Goal: Information Seeking & Learning: Find contact information

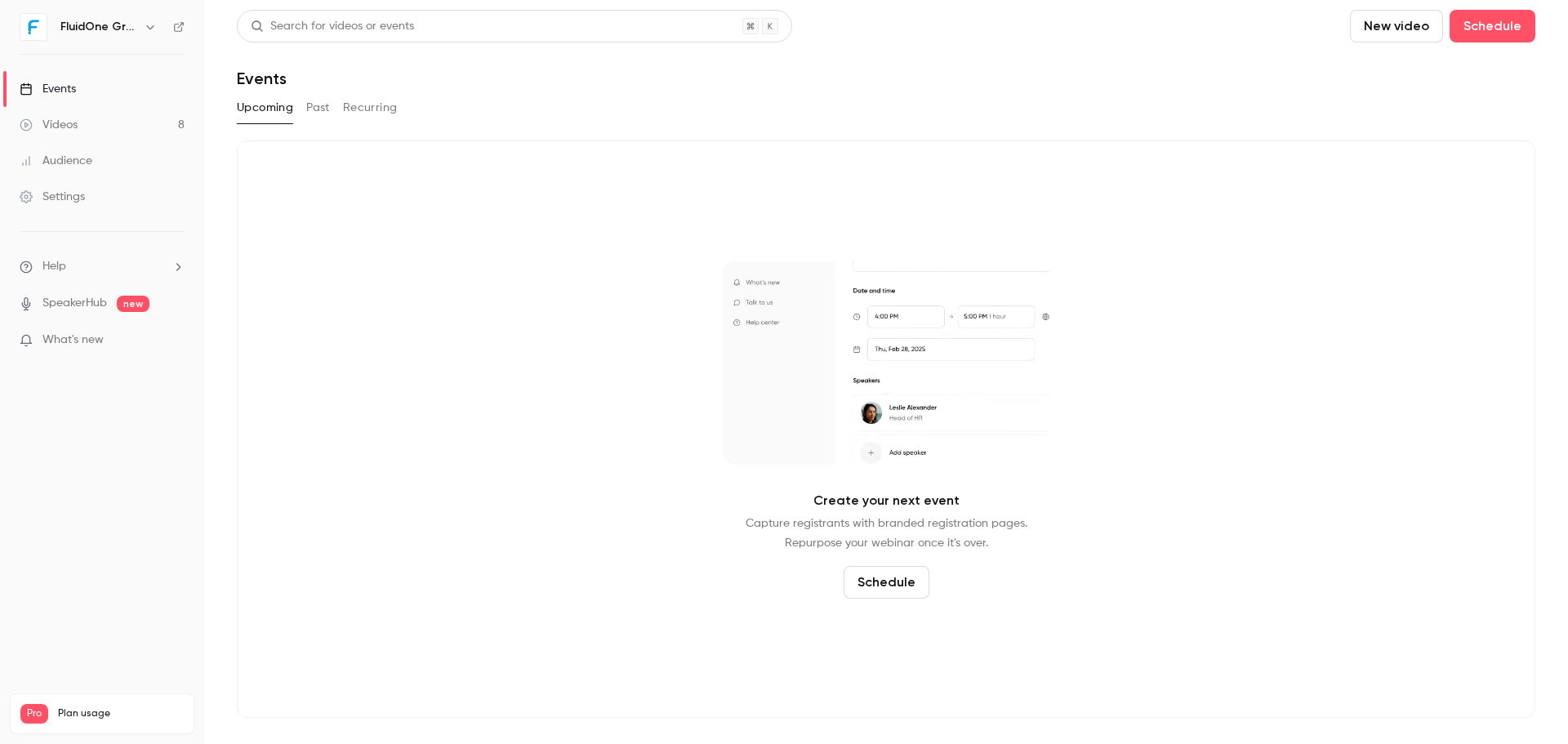
click at [163, 116] on link "Videos 8" at bounding box center [102, 125] width 204 height 36
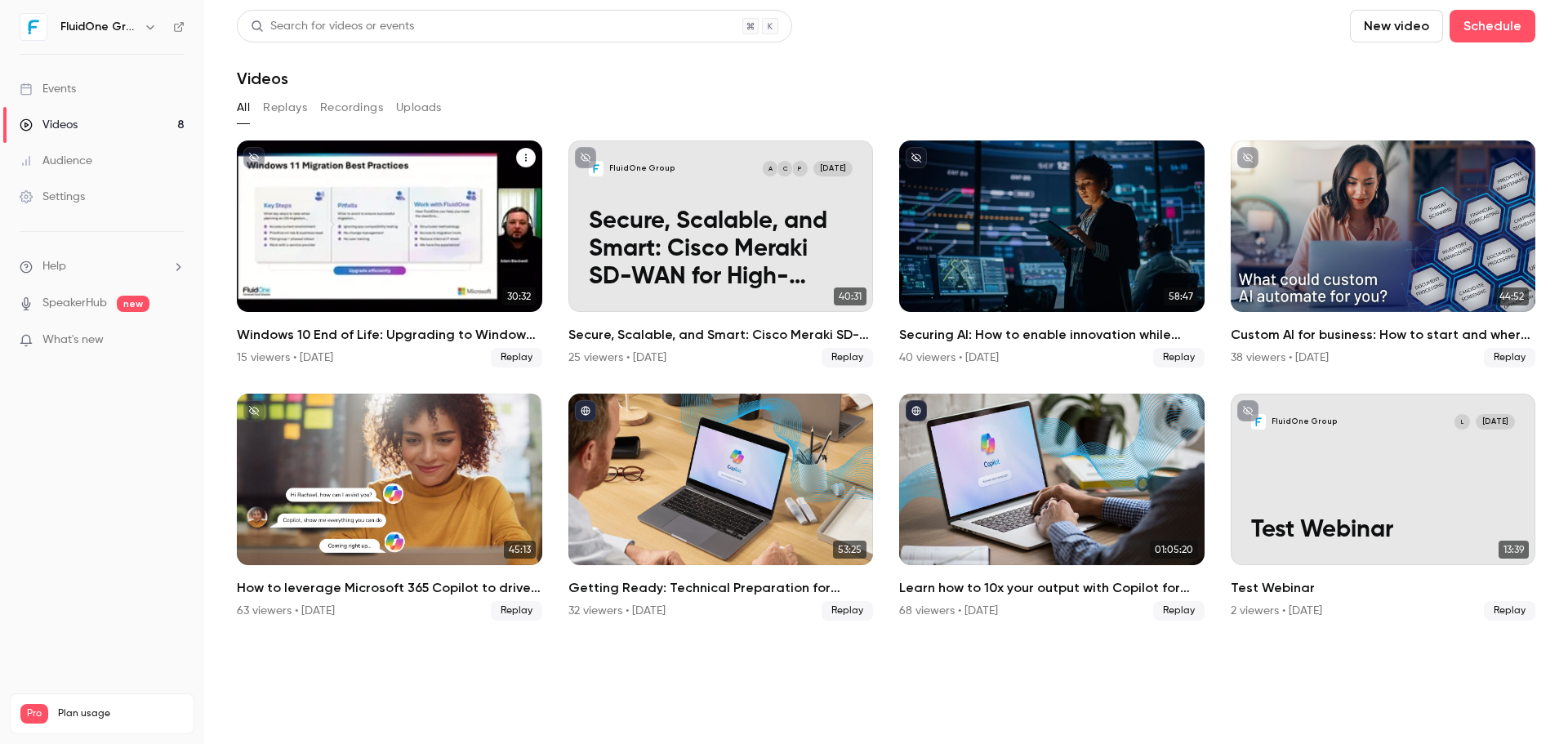
click at [460, 235] on div "Windows 10 End of Life: Upgrading to Windows 11 & the Added Value of Business P…" at bounding box center [390, 226] width 306 height 171
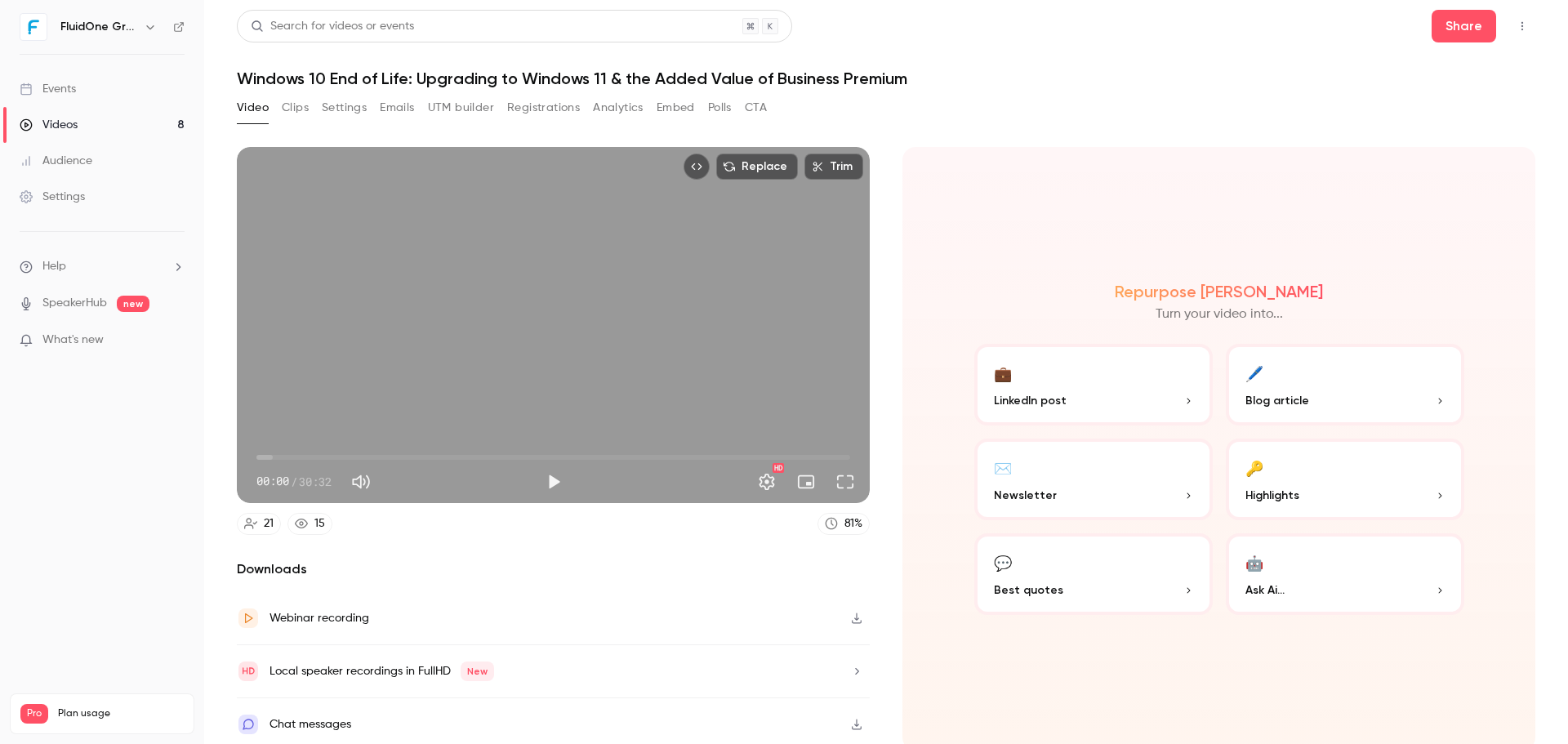
click at [568, 108] on button "Registrations" at bounding box center [543, 108] width 72 height 27
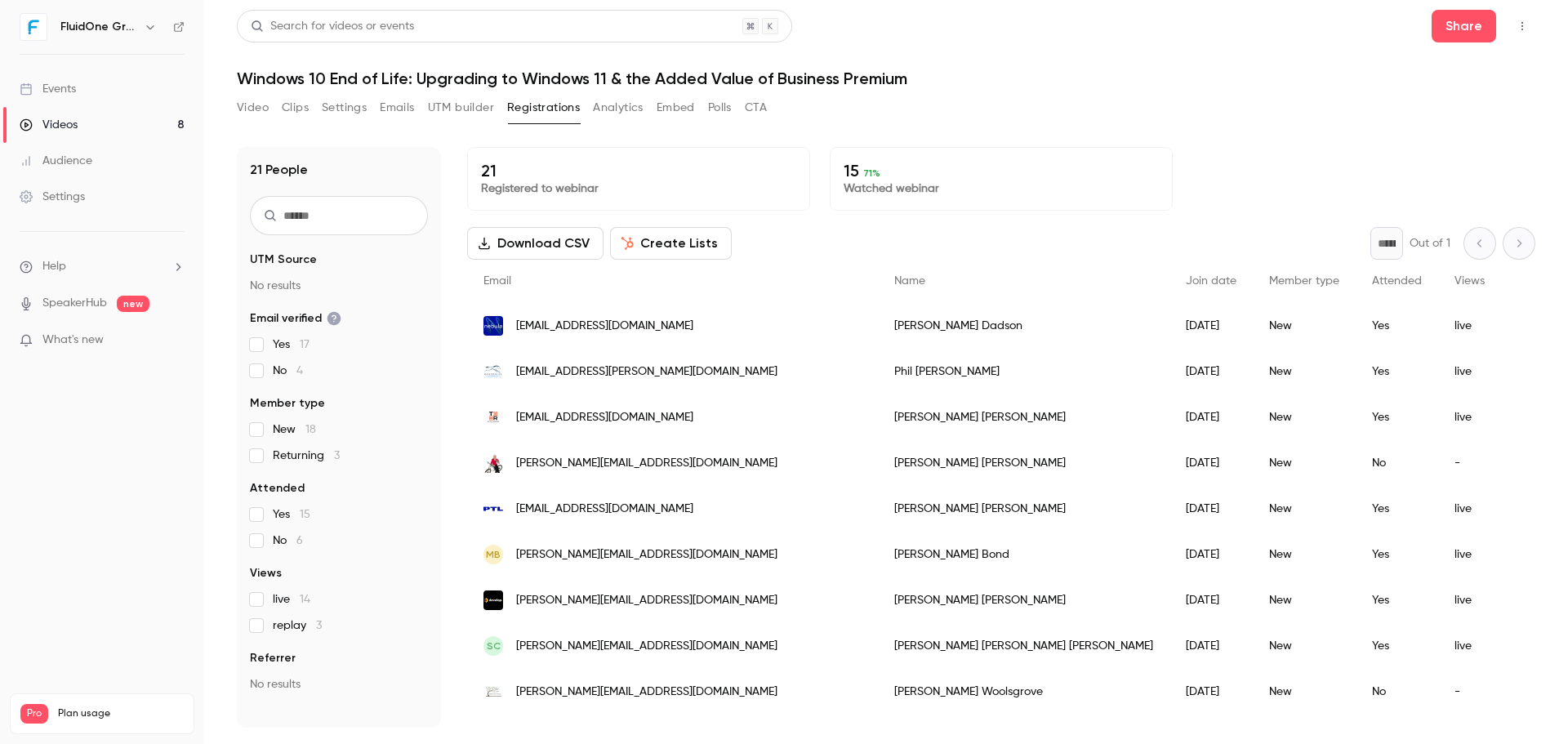
click at [458, 107] on button "UTM builder" at bounding box center [460, 108] width 66 height 27
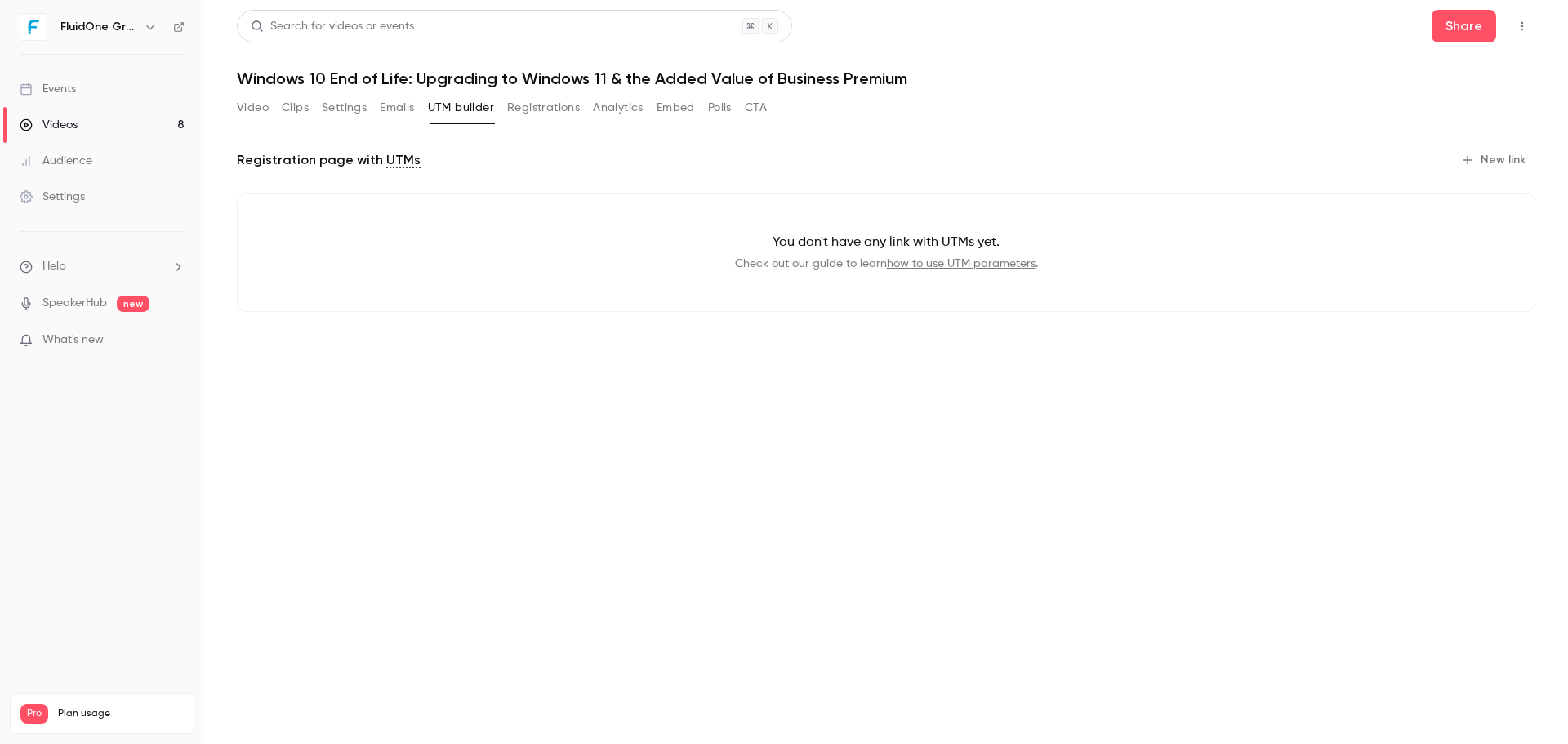
click at [398, 108] on button "Emails" at bounding box center [397, 108] width 34 height 27
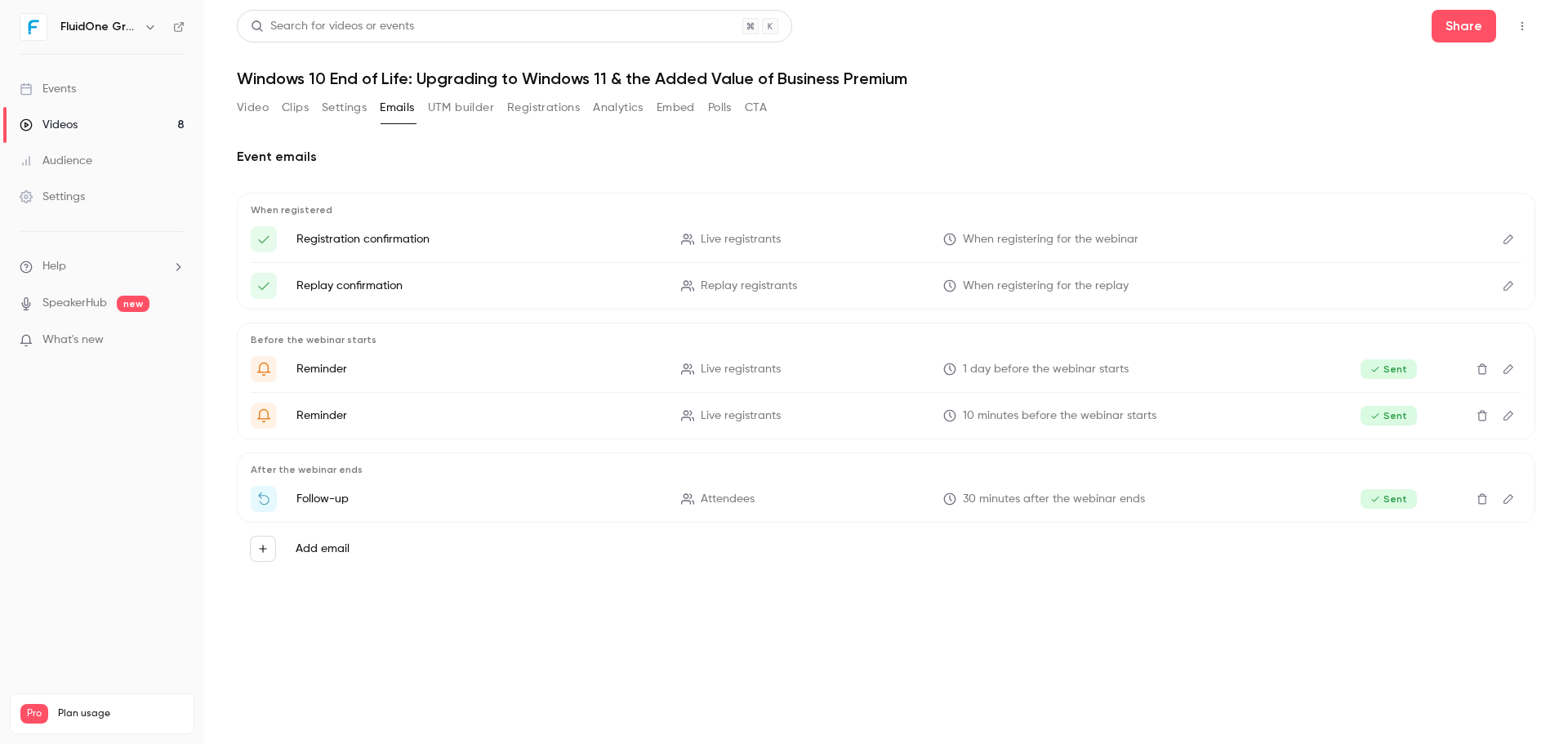
click at [352, 110] on button "Settings" at bounding box center [344, 108] width 45 height 27
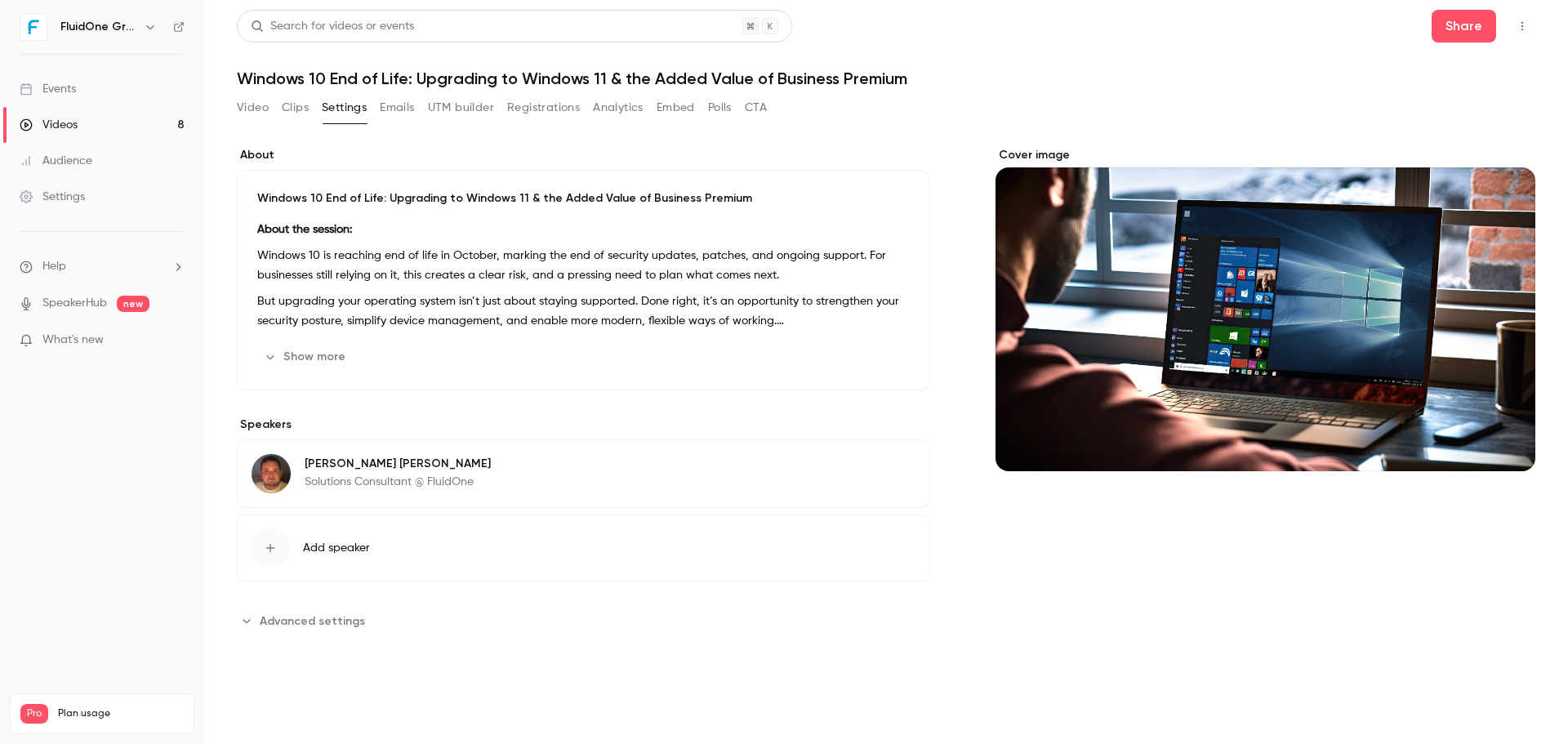
click at [300, 109] on button "Clips" at bounding box center [295, 108] width 27 height 27
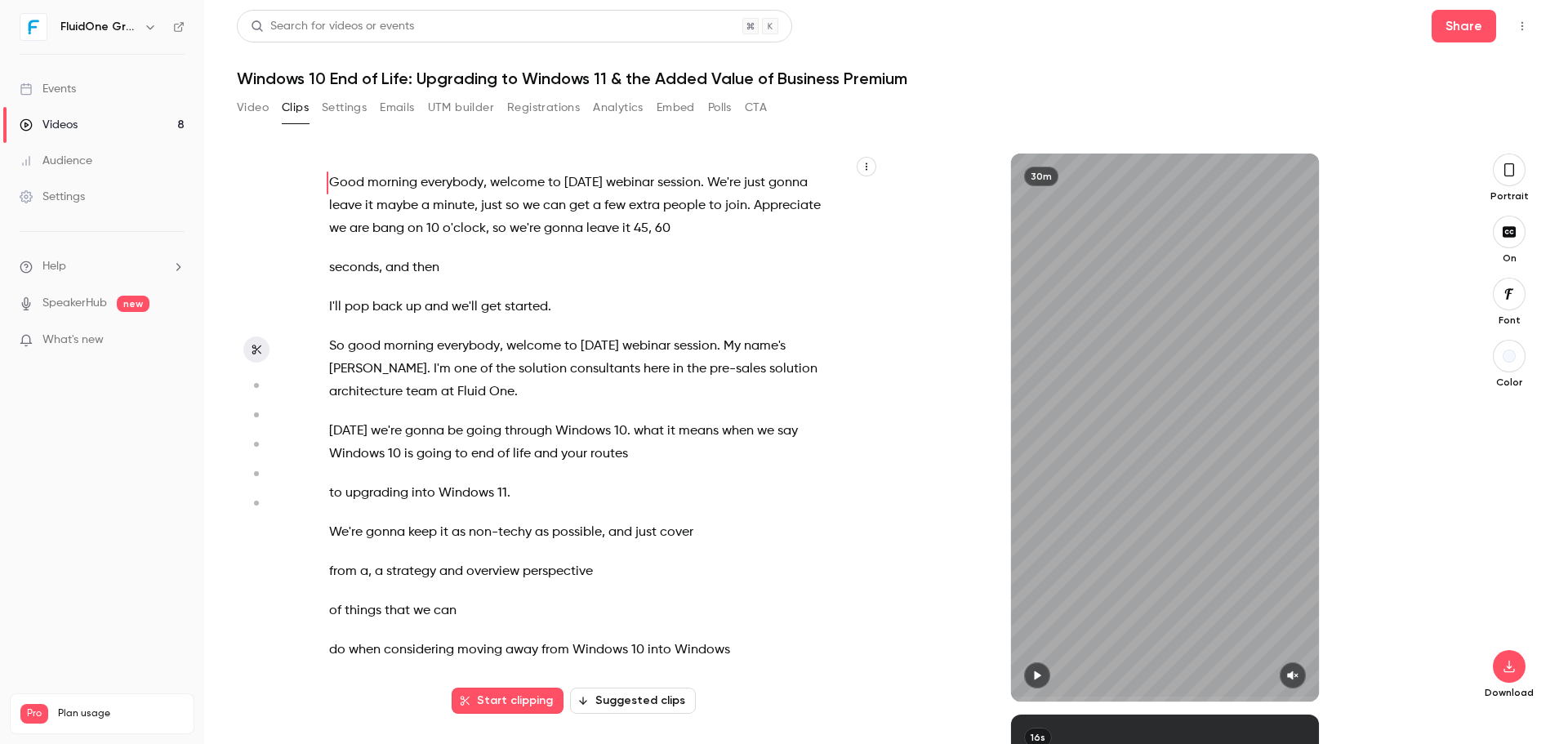
click at [250, 107] on button "Video" at bounding box center [253, 108] width 32 height 27
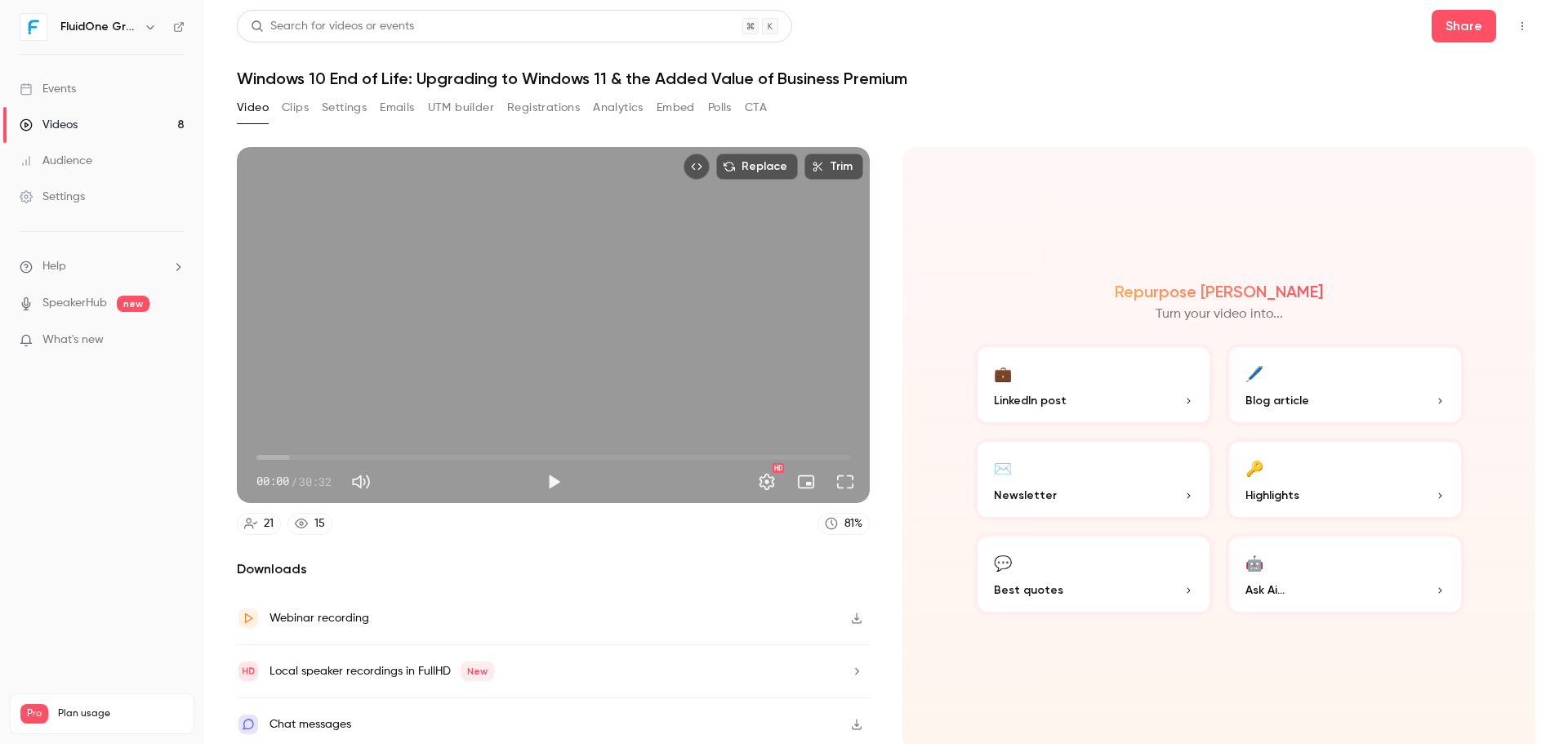
scroll to position [4, 0]
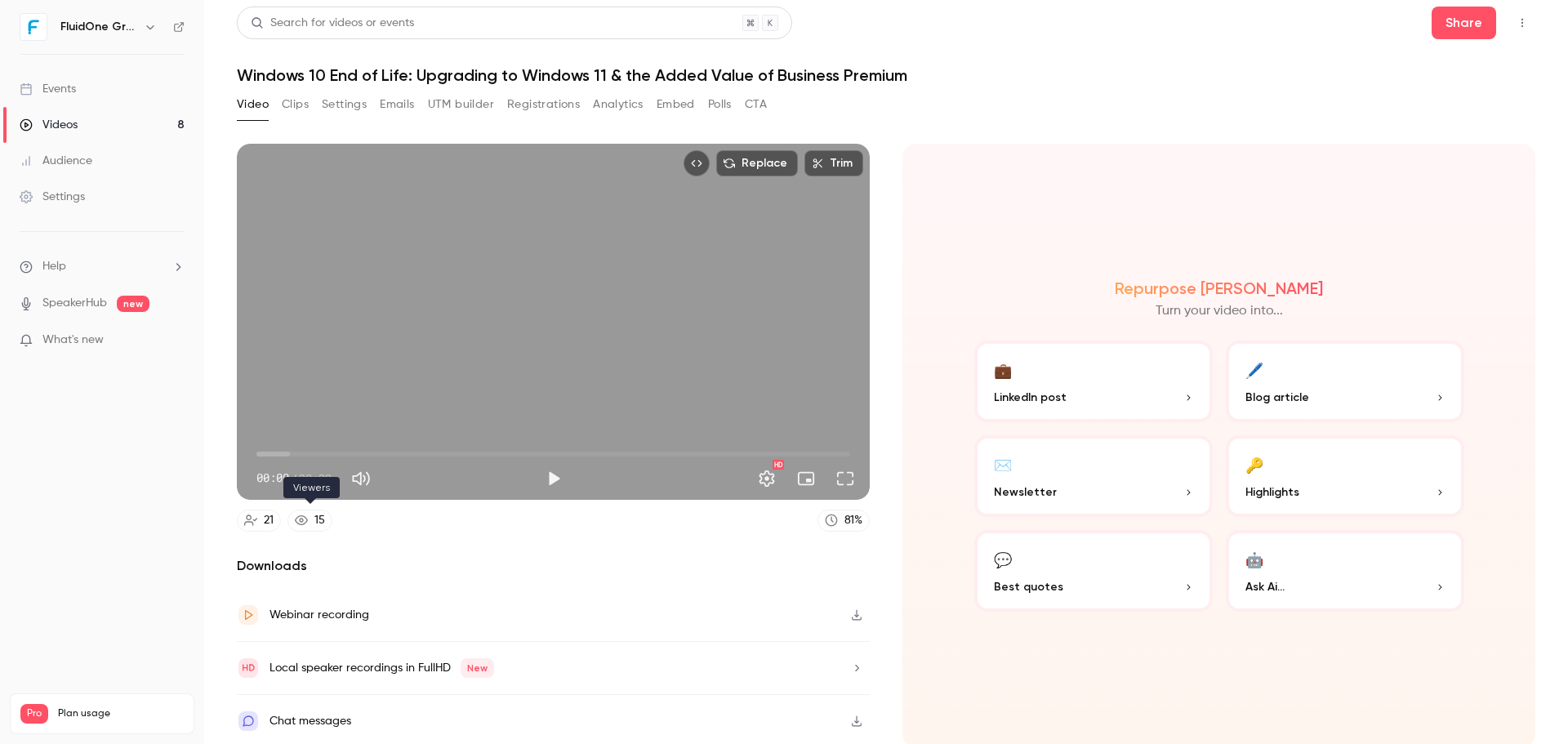
click at [315, 516] on div "15" at bounding box center [320, 520] width 11 height 17
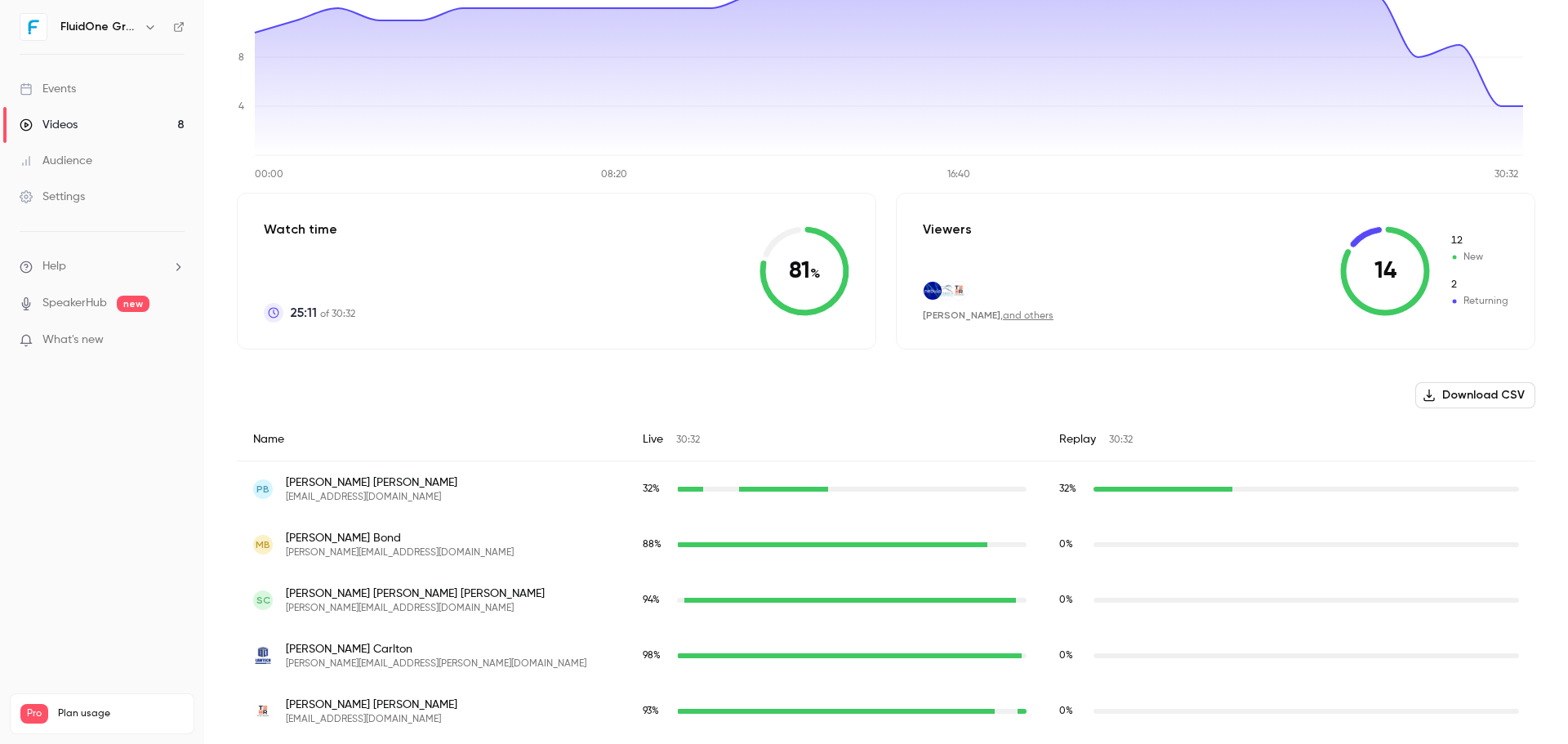
scroll to position [211, 0]
click at [1463, 400] on button "Download CSV" at bounding box center [1475, 398] width 120 height 27
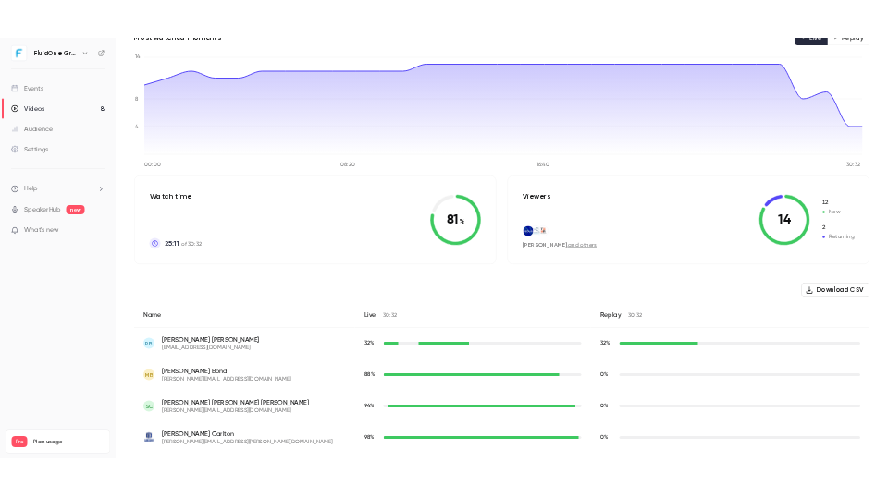
scroll to position [146, 0]
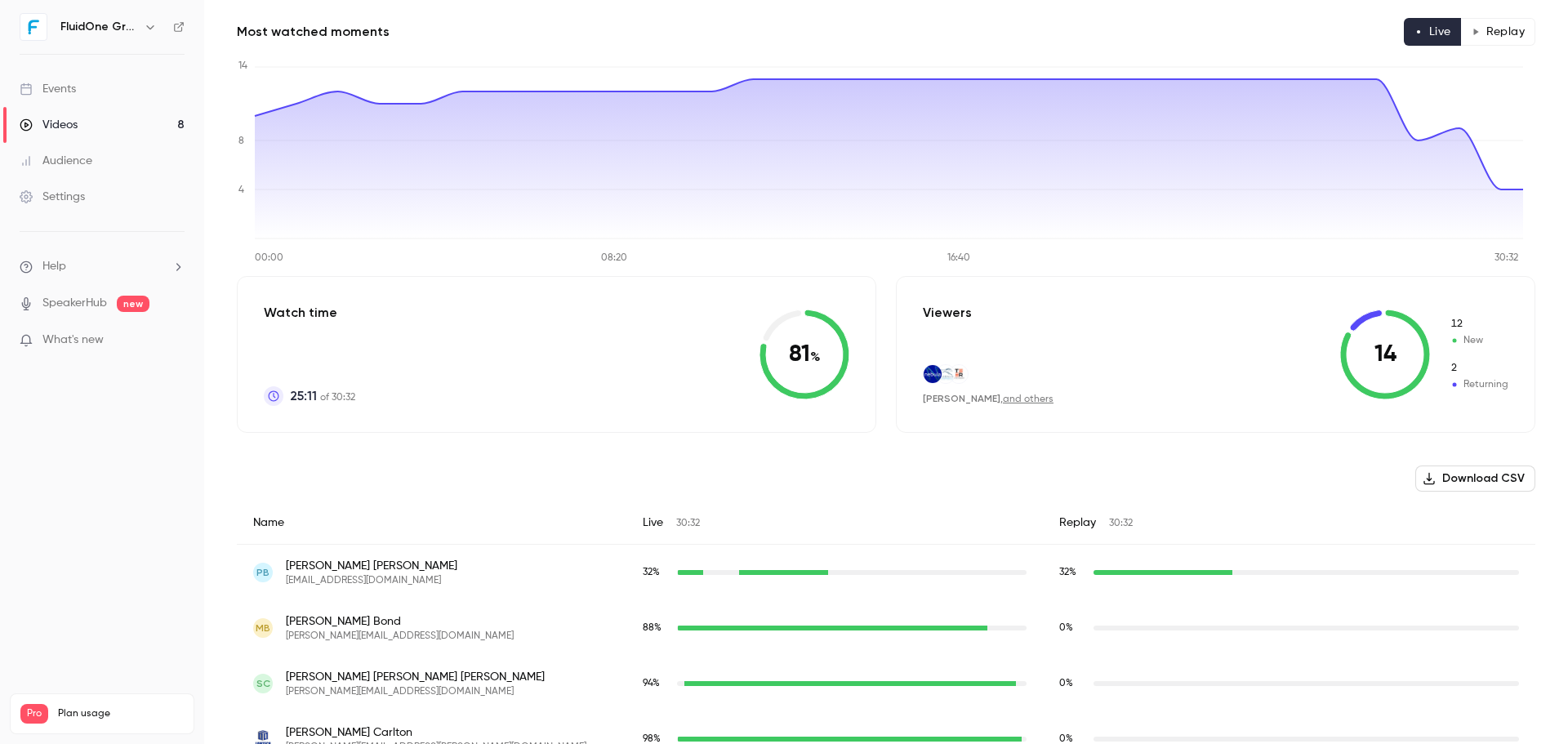
click at [982, 21] on div "Most watched moments Live Replay" at bounding box center [886, 31] width 1299 height 27
drag, startPoint x: 374, startPoint y: 581, endPoint x: 286, endPoint y: 581, distance: 88.0
click at [286, 581] on div "PB [PERSON_NAME] [EMAIL_ADDRESS][DOMAIN_NAME]" at bounding box center [432, 572] width 357 height 29
copy span "[EMAIL_ADDRESS][DOMAIN_NAME]"
drag, startPoint x: 366, startPoint y: 622, endPoint x: 287, endPoint y: 618, distance: 79.1
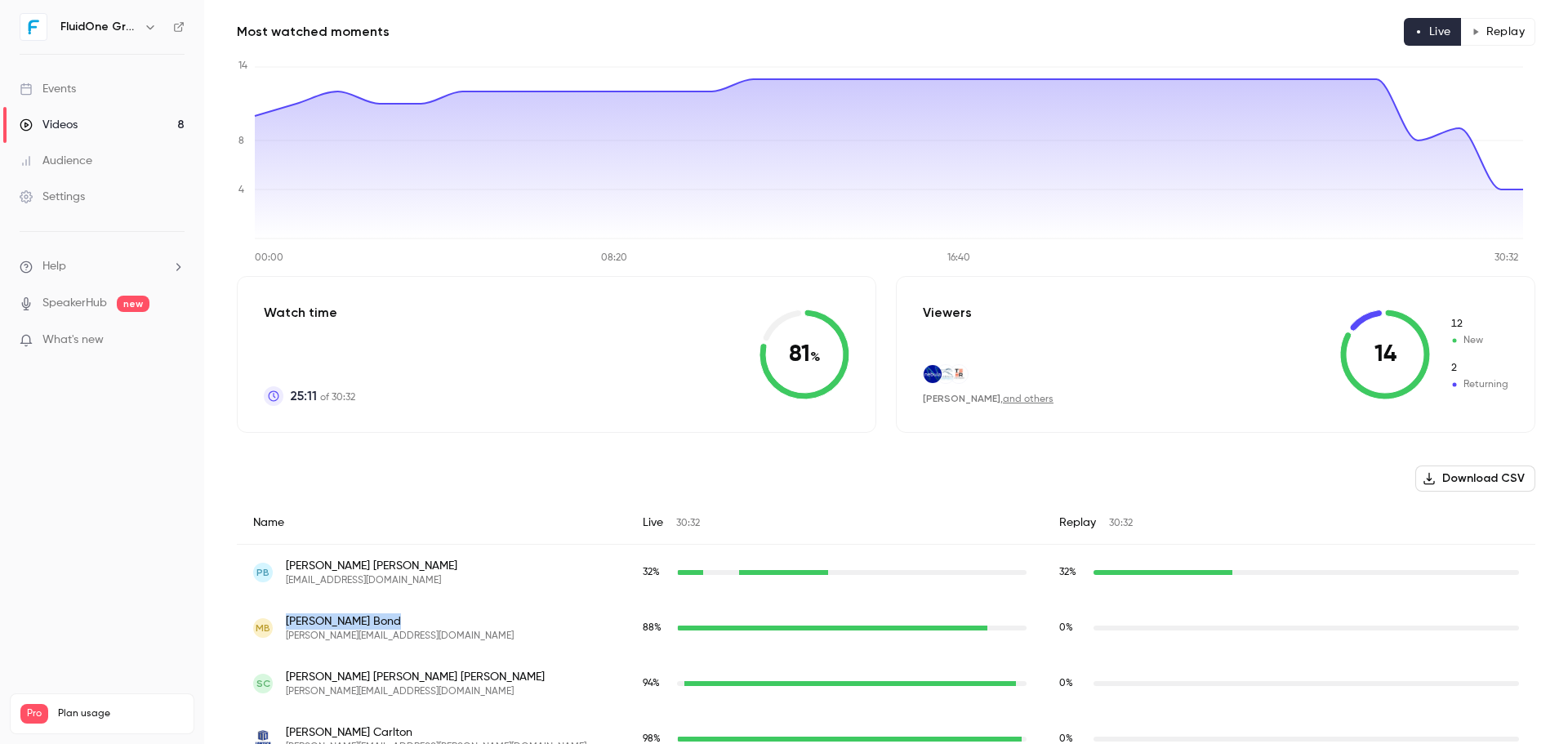
click at [287, 618] on span "[PERSON_NAME]" at bounding box center [400, 621] width 228 height 16
copy span "[PERSON_NAME]"
drag, startPoint x: 467, startPoint y: 640, endPoint x: 452, endPoint y: 640, distance: 15.0
click at [467, 640] on div "MB [PERSON_NAME] [PERSON_NAME][EMAIL_ADDRESS][DOMAIN_NAME]" at bounding box center [432, 627] width 357 height 29
drag, startPoint x: 389, startPoint y: 634, endPoint x: 304, endPoint y: 631, distance: 85.1
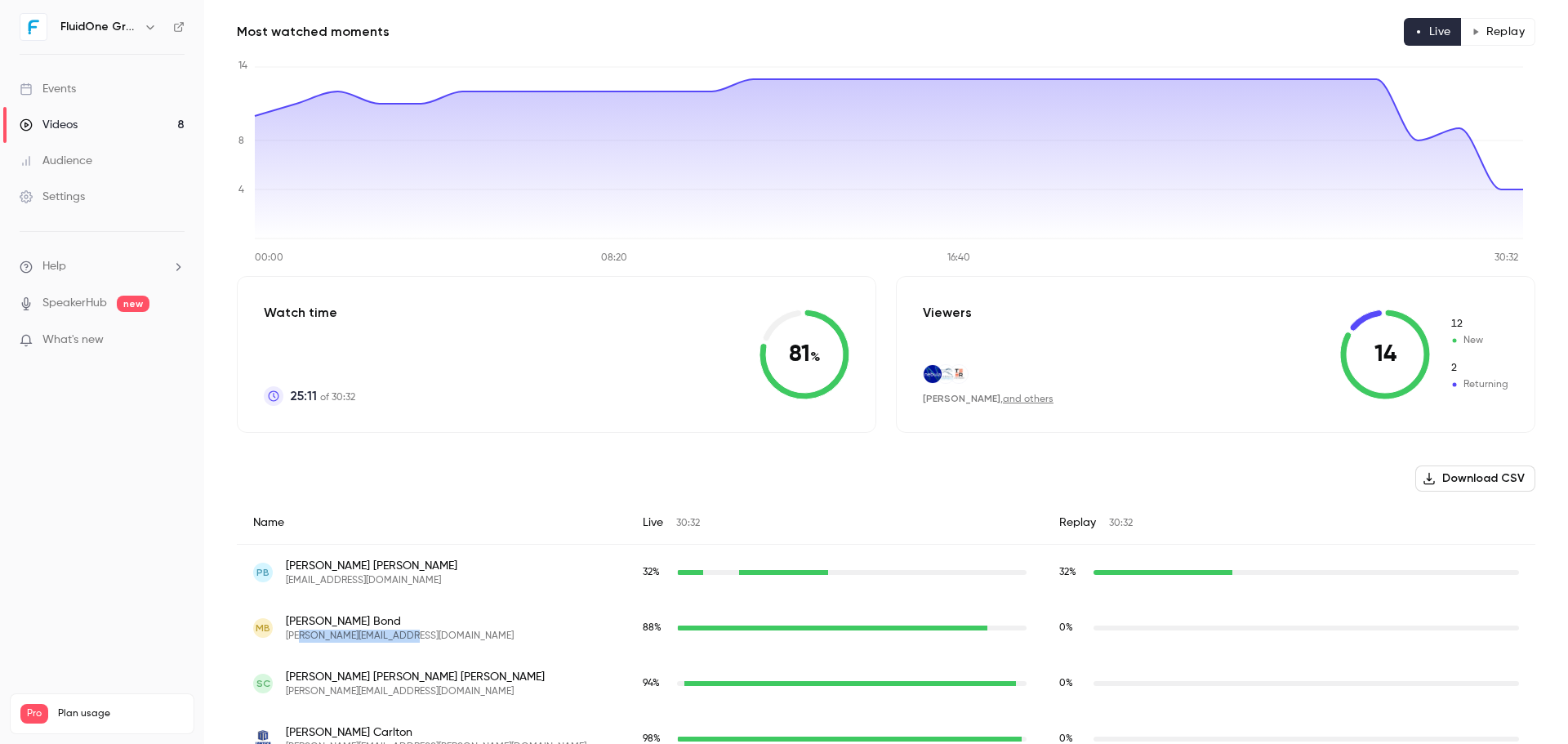
click at [304, 631] on div "MB [PERSON_NAME] [PERSON_NAME][EMAIL_ADDRESS][DOMAIN_NAME]" at bounding box center [432, 627] width 357 height 29
click at [369, 633] on span "[PERSON_NAME][EMAIL_ADDRESS][DOMAIN_NAME]" at bounding box center [400, 636] width 228 height 13
drag, startPoint x: 420, startPoint y: 642, endPoint x: 287, endPoint y: 636, distance: 133.1
click at [287, 636] on div "MB [PERSON_NAME] [PERSON_NAME][EMAIL_ADDRESS][DOMAIN_NAME]" at bounding box center [432, 627] width 357 height 29
copy span "[PERSON_NAME][EMAIL_ADDRESS][DOMAIN_NAME]"
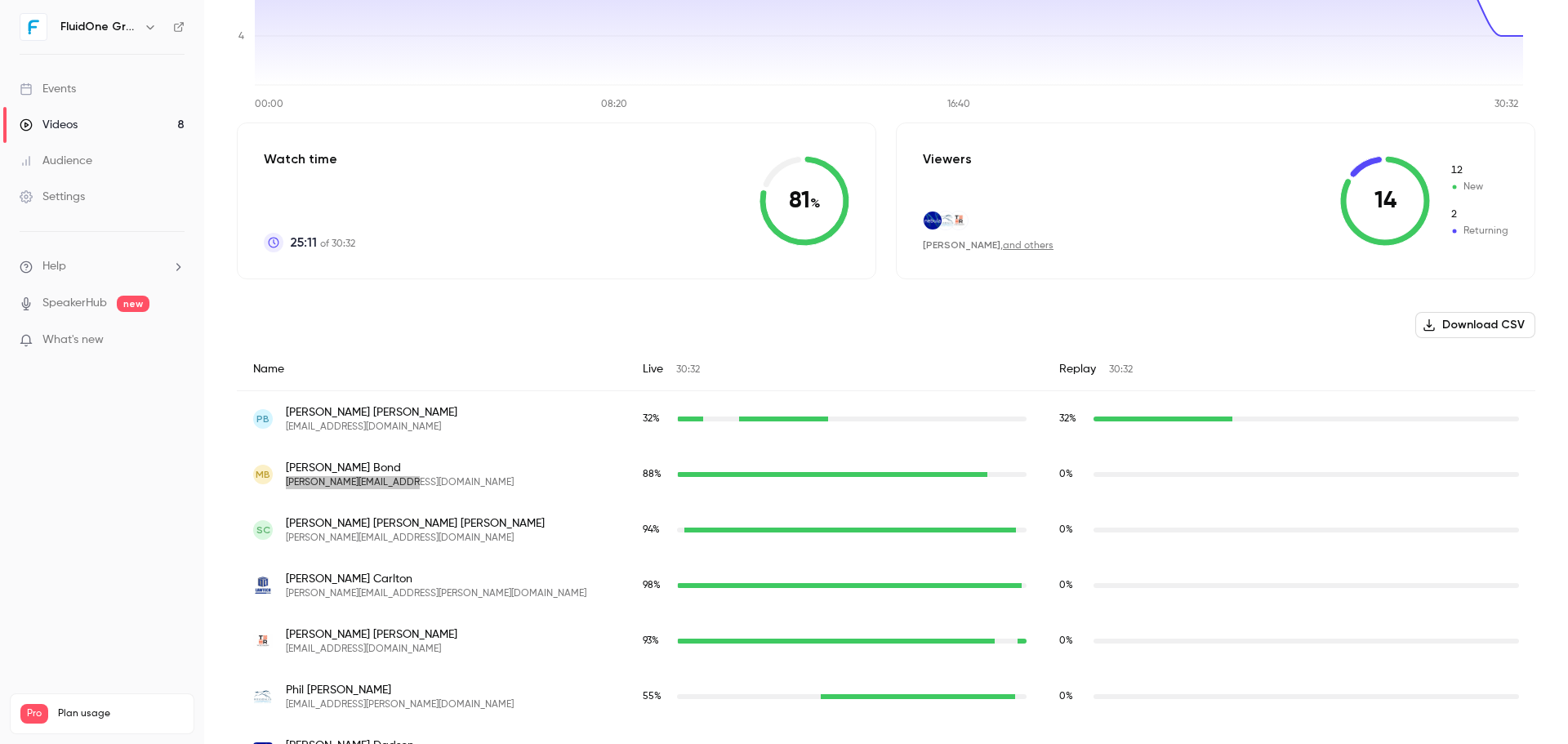
scroll to position [292, 0]
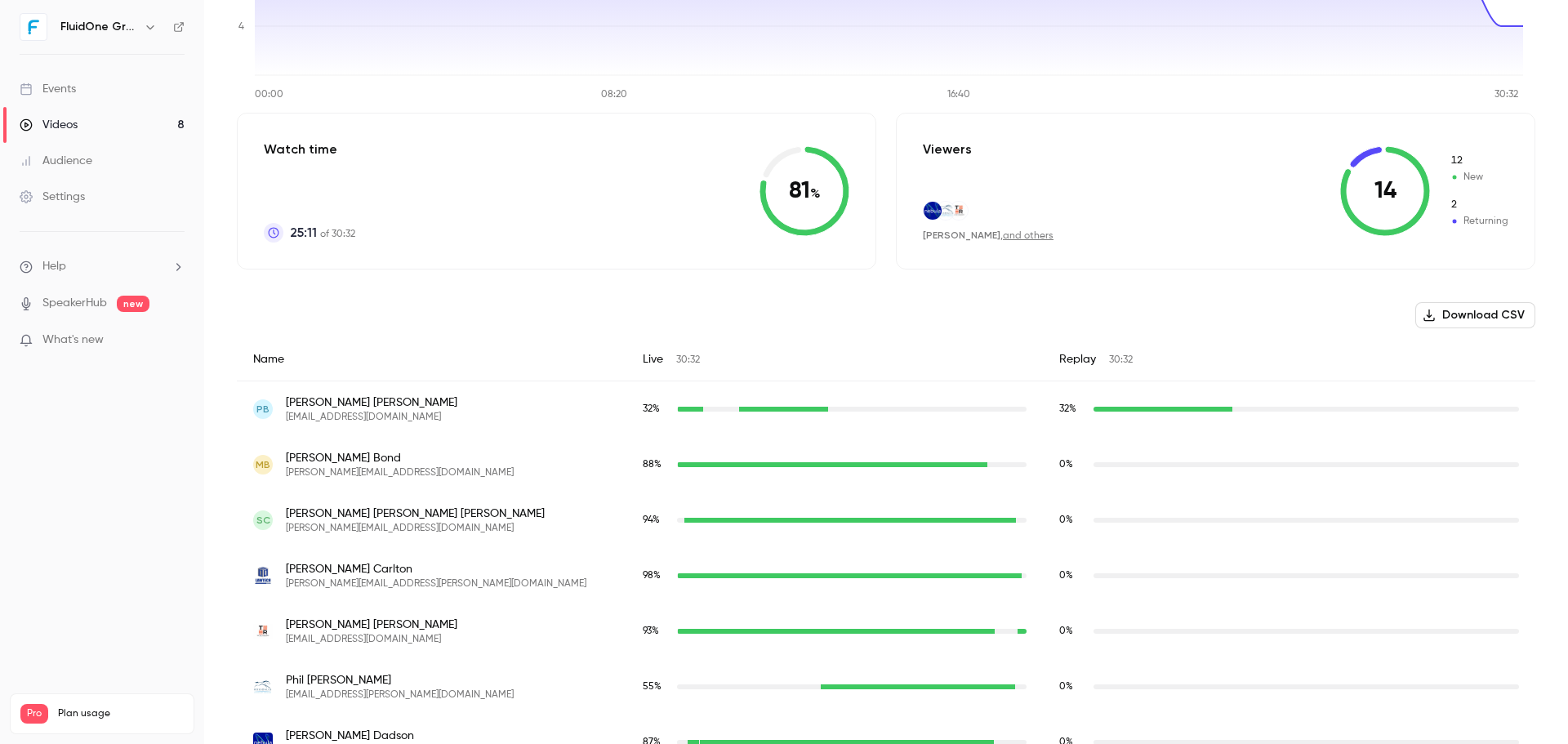
click at [340, 512] on span "[PERSON_NAME]" at bounding box center [415, 513] width 259 height 16
copy span "[PERSON_NAME]"
click at [389, 528] on span "[PERSON_NAME][EMAIL_ADDRESS][DOMAIN_NAME]" at bounding box center [415, 528] width 259 height 13
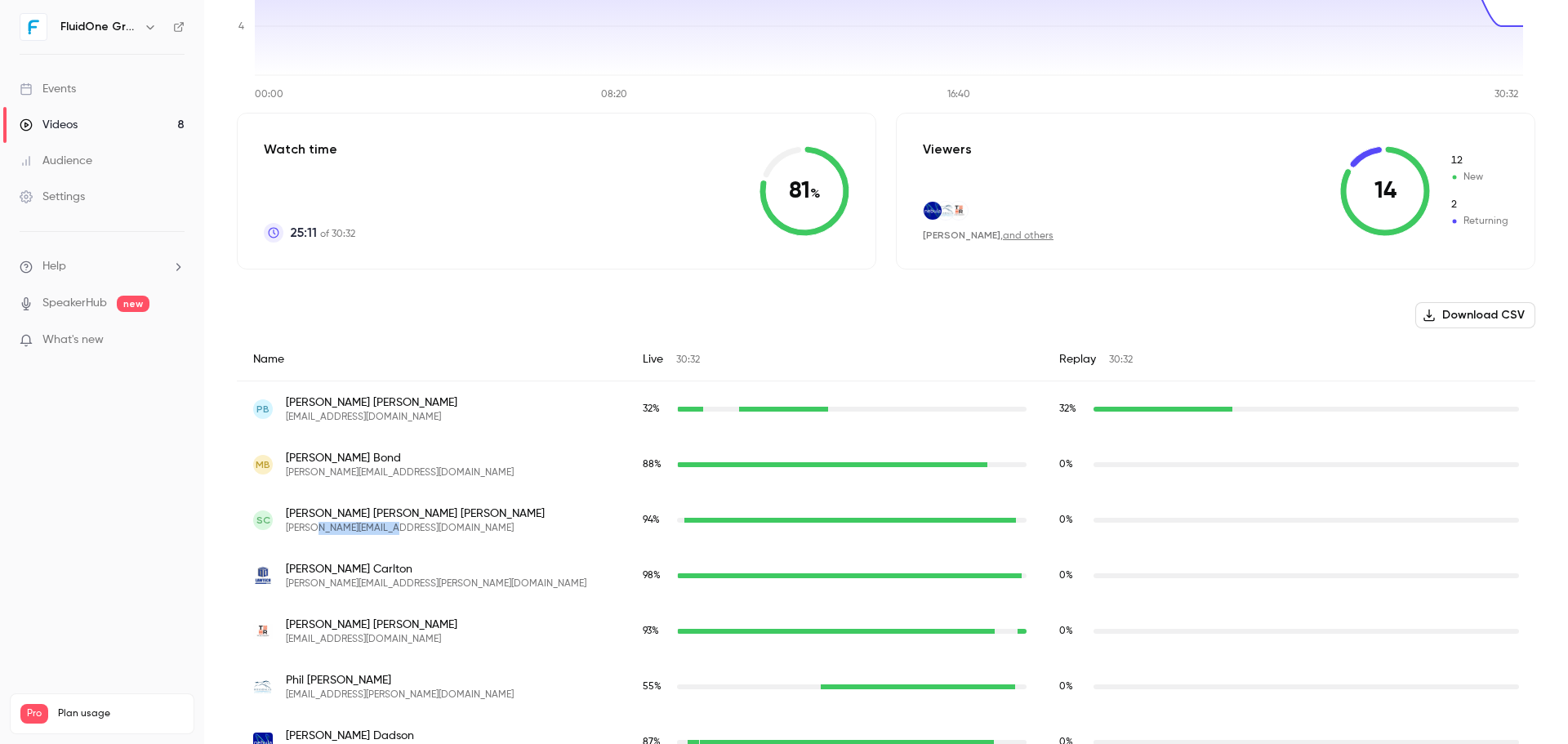
click at [389, 528] on span "[PERSON_NAME][EMAIL_ADDRESS][DOMAIN_NAME]" at bounding box center [415, 528] width 259 height 13
copy span "[PERSON_NAME][EMAIL_ADDRESS][DOMAIN_NAME]"
click at [334, 566] on span "[PERSON_NAME]" at bounding box center [436, 569] width 300 height 16
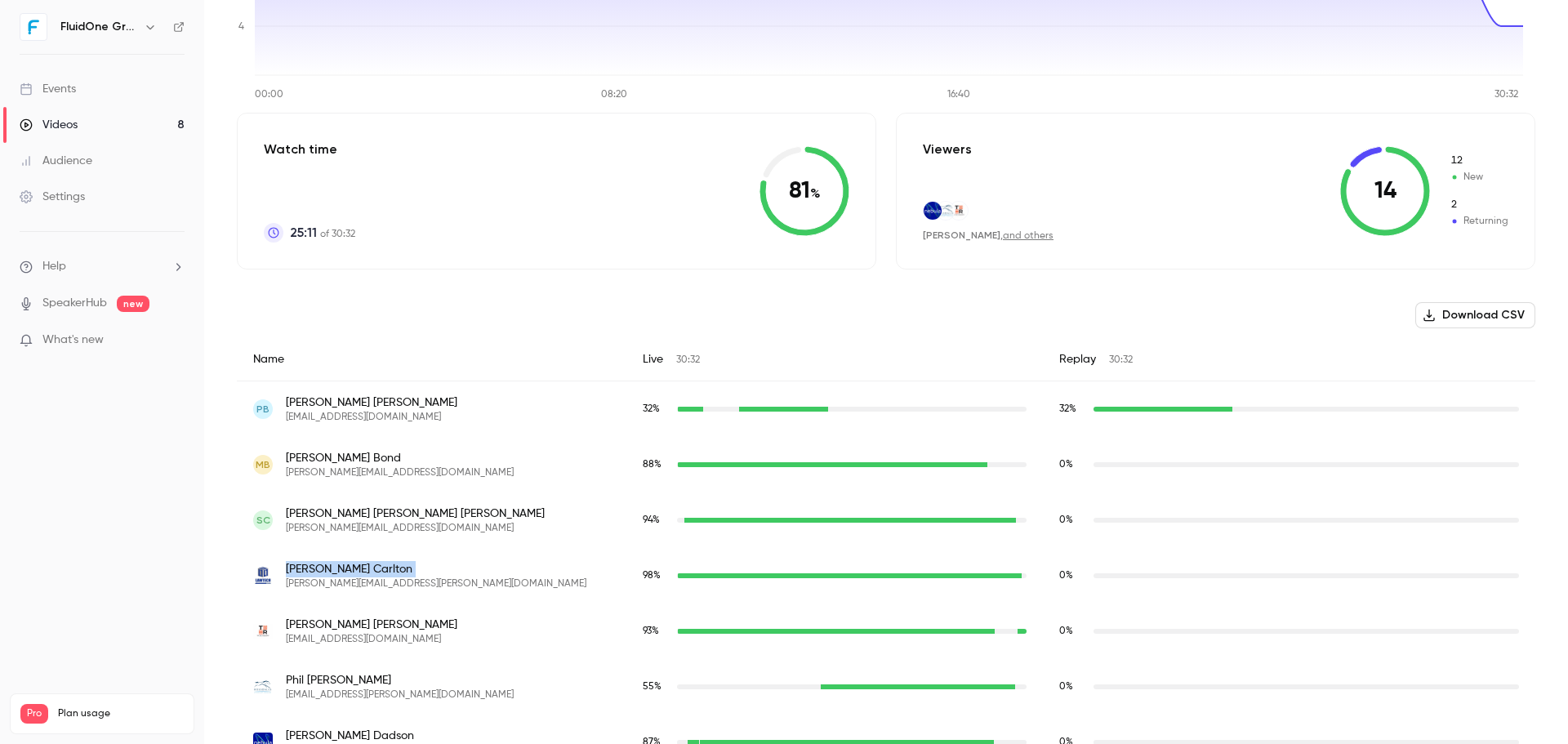
click at [334, 566] on span "[PERSON_NAME]" at bounding box center [436, 569] width 300 height 16
copy span "[PERSON_NAME]"
click at [433, 582] on span "[PERSON_NAME][EMAIL_ADDRESS][PERSON_NAME][DOMAIN_NAME]" at bounding box center [436, 584] width 300 height 13
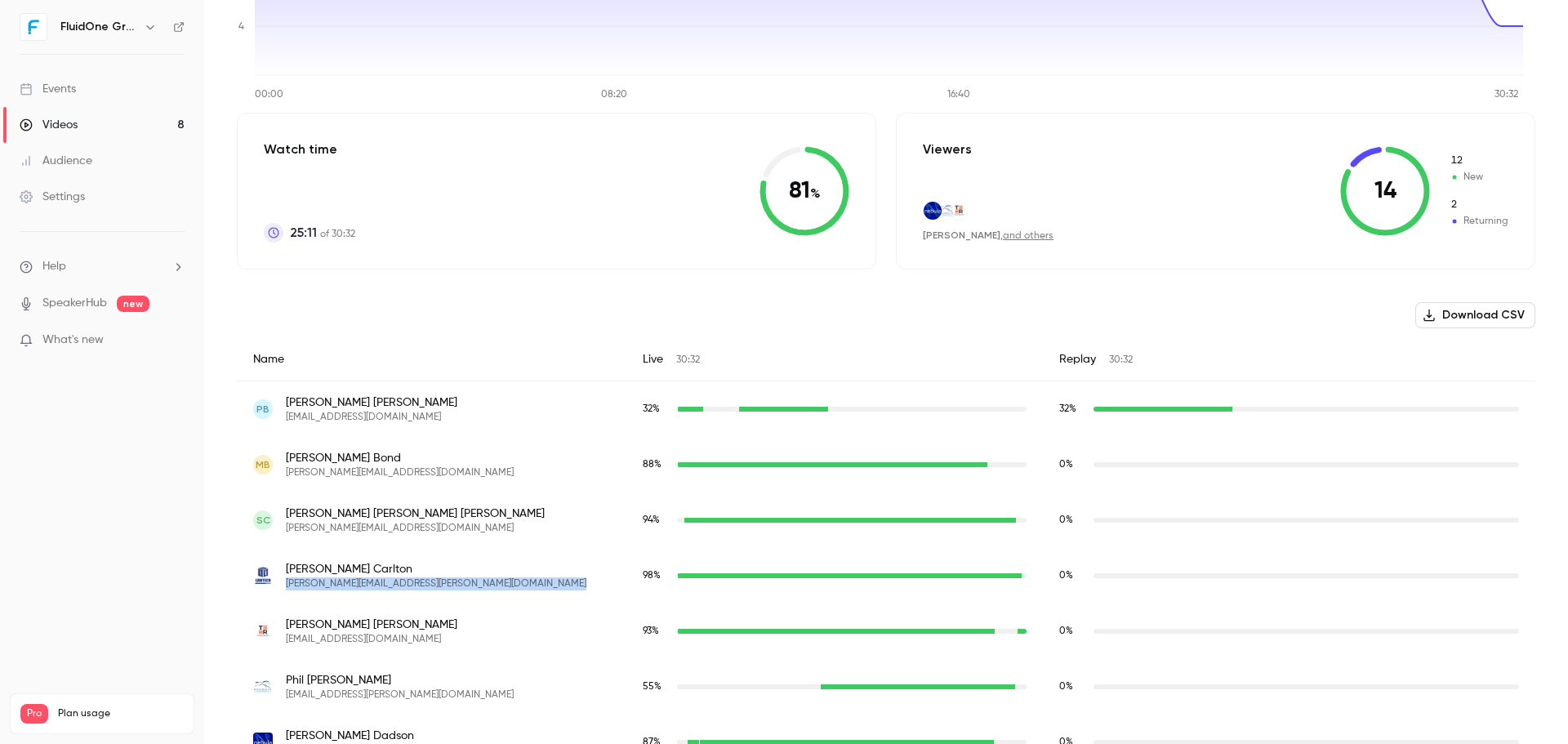
copy span "[PERSON_NAME][EMAIL_ADDRESS][PERSON_NAME][DOMAIN_NAME]"
click at [324, 622] on span "[PERSON_NAME]" at bounding box center [372, 625] width 171 height 16
copy span "[PERSON_NAME]"
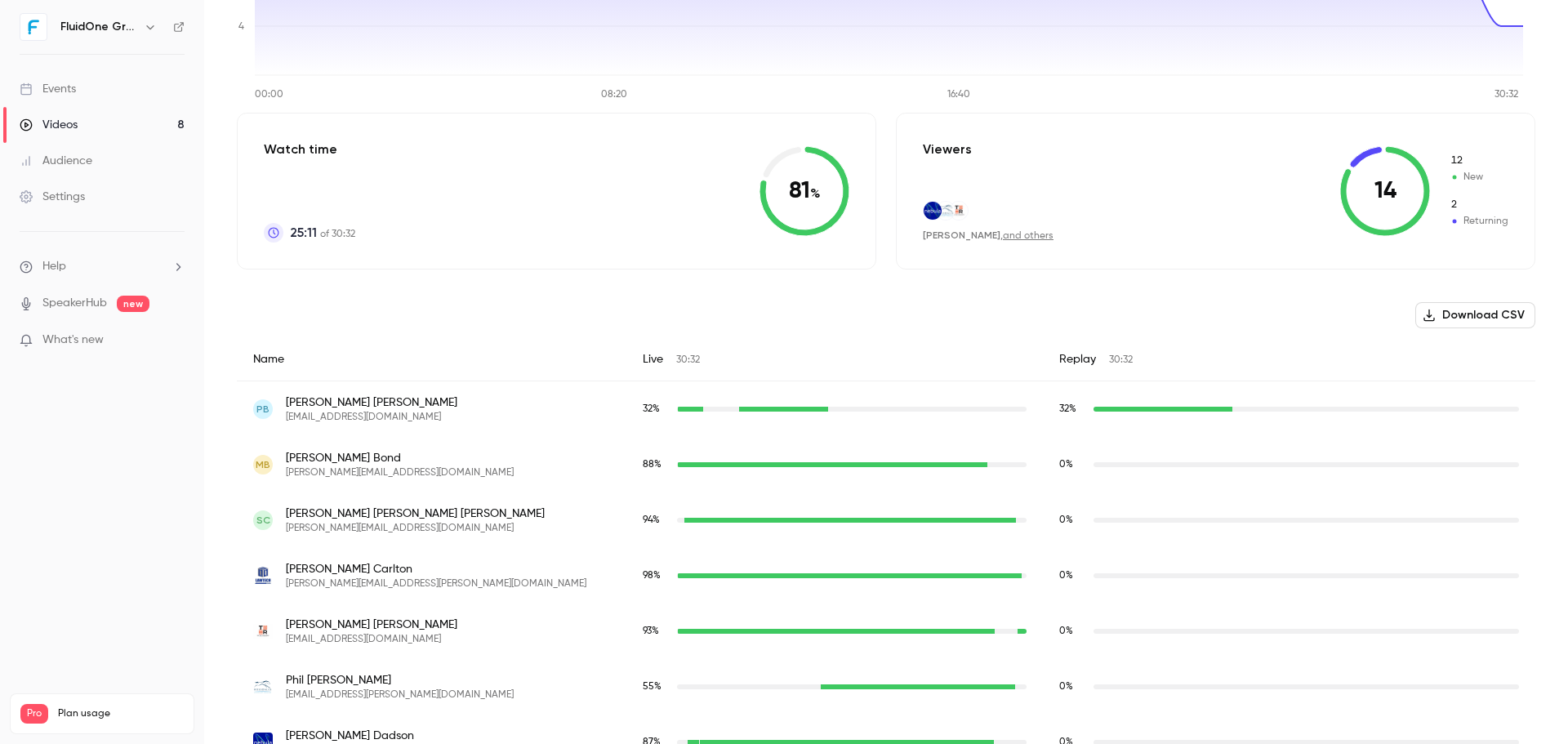
click at [337, 643] on span "[EMAIL_ADDRESS][DOMAIN_NAME]" at bounding box center [372, 640] width 171 height 13
copy span "[EMAIL_ADDRESS][DOMAIN_NAME]"
click at [314, 684] on span "[PERSON_NAME]" at bounding box center [400, 680] width 228 height 16
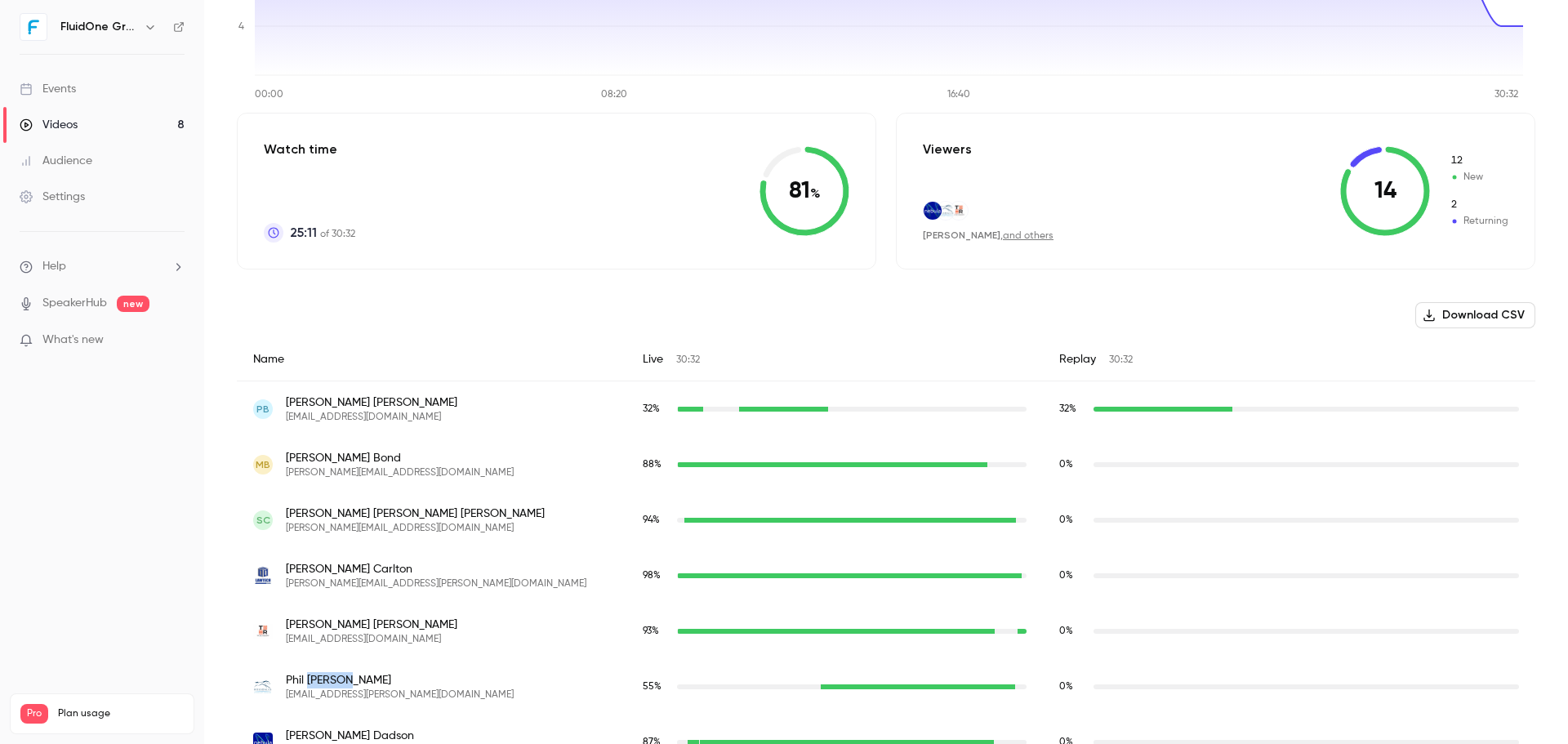
click at [314, 684] on span "[PERSON_NAME]" at bounding box center [400, 680] width 228 height 16
copy span "[PERSON_NAME]"
click at [348, 692] on span "[EMAIL_ADDRESS][PERSON_NAME][DOMAIN_NAME]" at bounding box center [400, 695] width 228 height 13
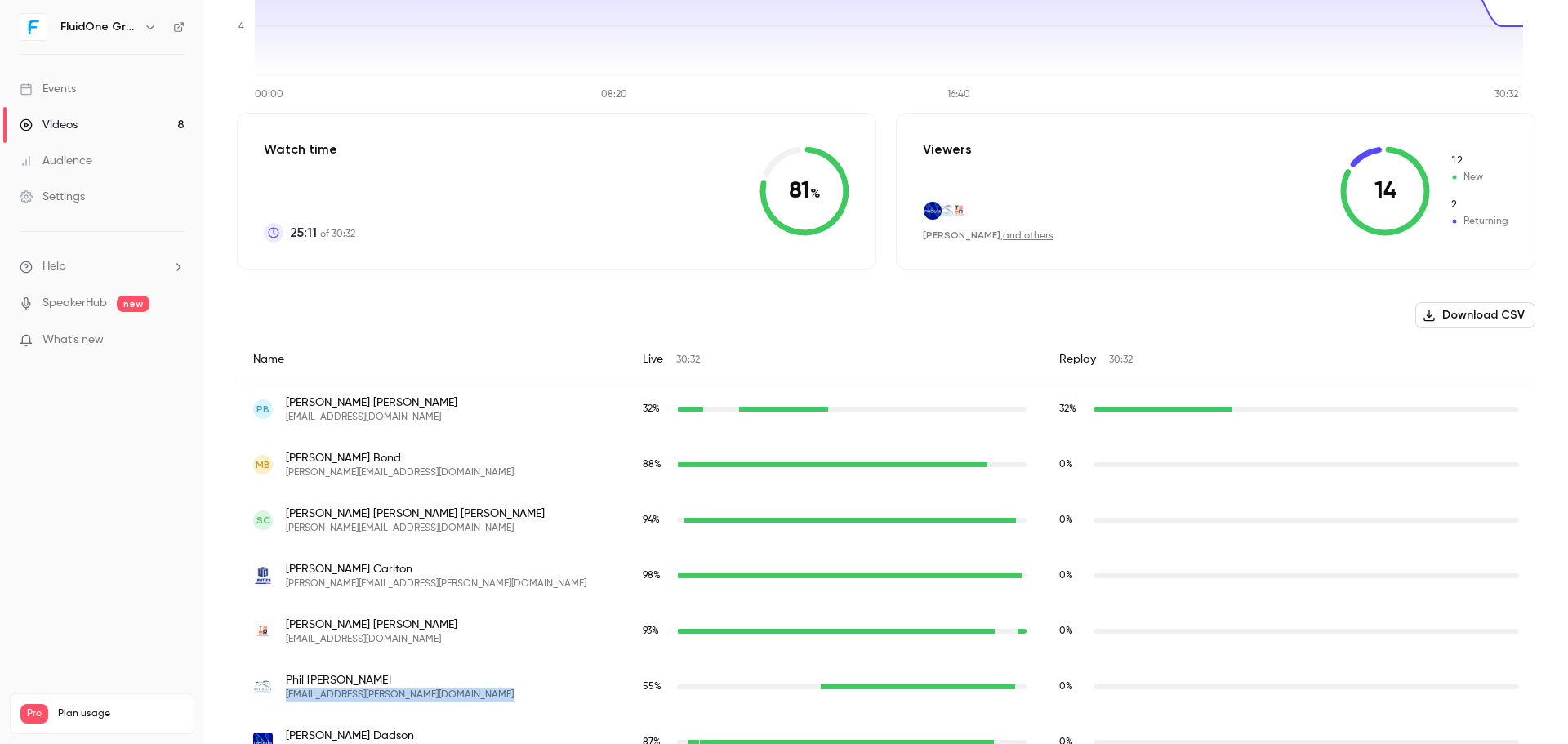
click at [348, 692] on span "[EMAIL_ADDRESS][PERSON_NAME][DOMAIN_NAME]" at bounding box center [400, 695] width 228 height 13
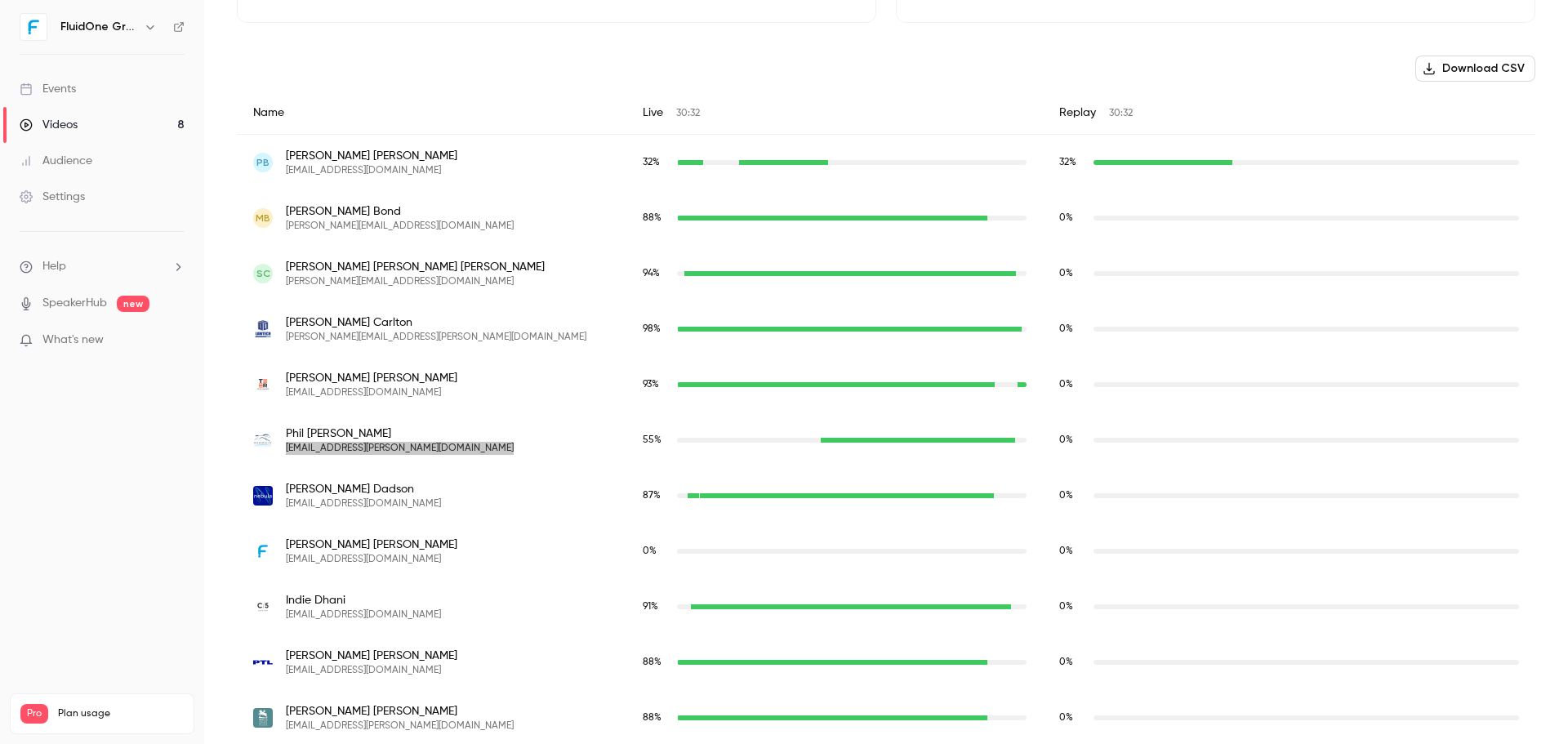
scroll to position [701, 0]
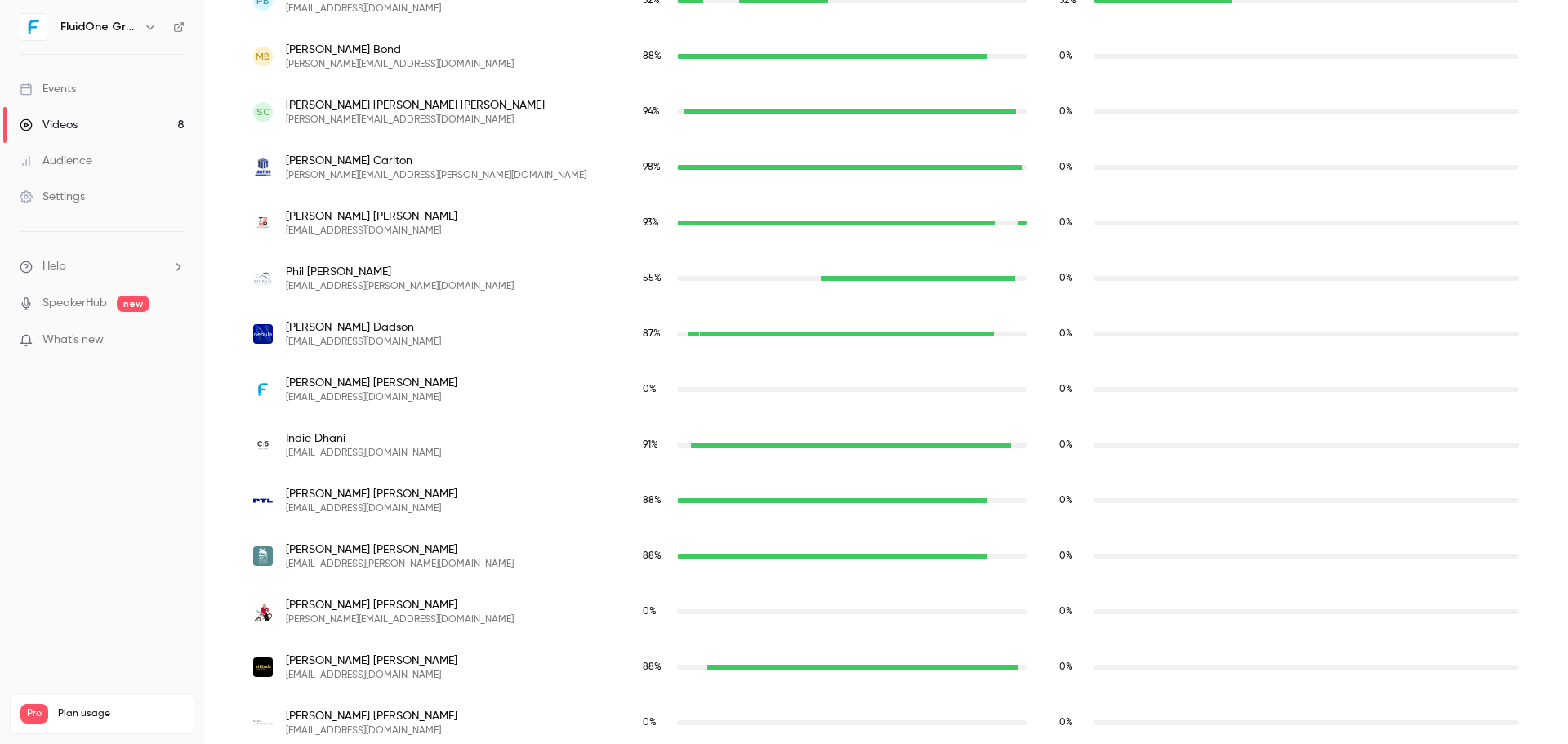
click at [319, 323] on span "[PERSON_NAME]" at bounding box center [364, 328] width 155 height 16
click at [307, 338] on span "[EMAIL_ADDRESS][DOMAIN_NAME]" at bounding box center [364, 342] width 155 height 13
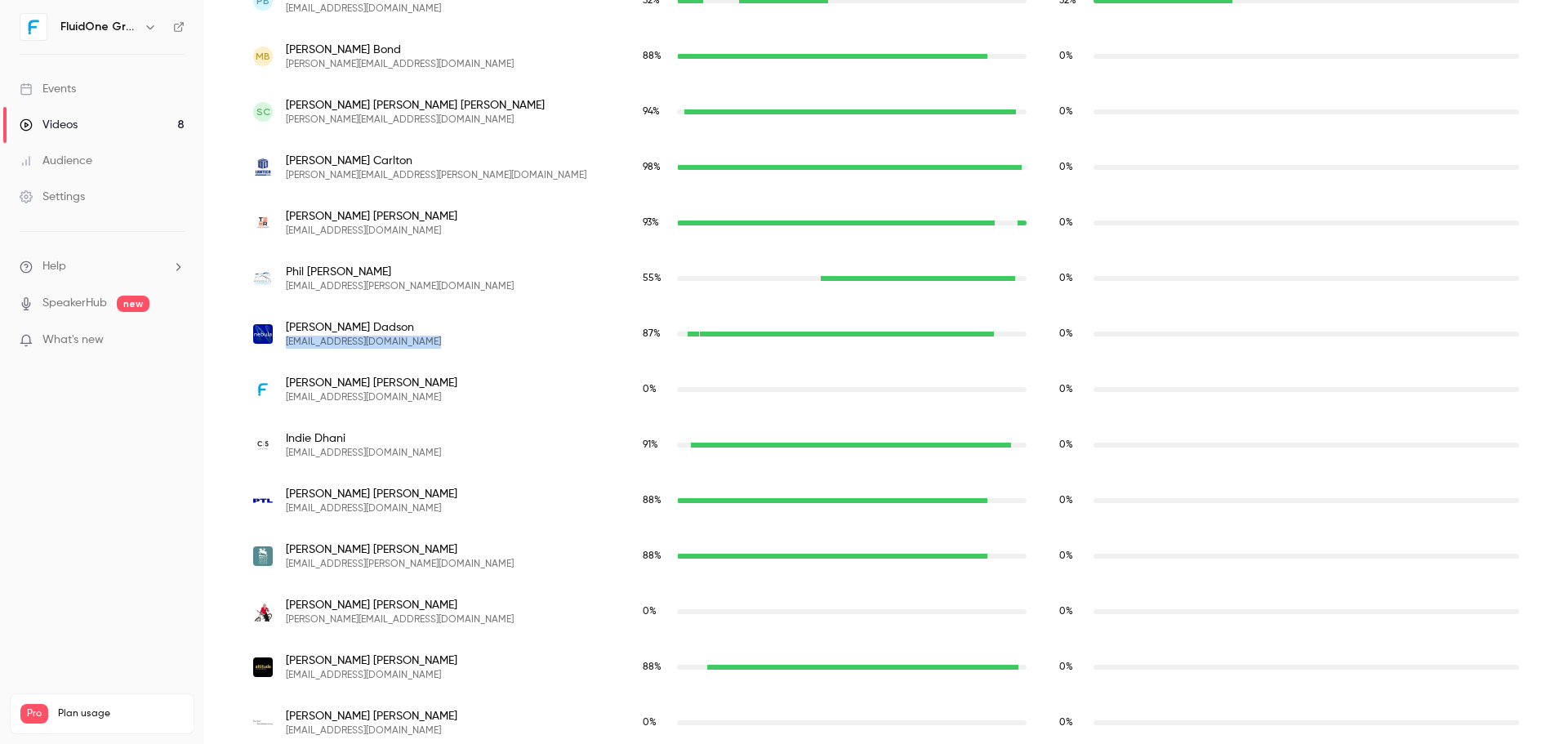
click at [307, 338] on span "[EMAIL_ADDRESS][DOMAIN_NAME]" at bounding box center [364, 342] width 155 height 13
click at [309, 436] on span "Indie Dhani" at bounding box center [364, 438] width 155 height 16
click at [342, 457] on span "[EMAIL_ADDRESS][DOMAIN_NAME]" at bounding box center [364, 453] width 155 height 13
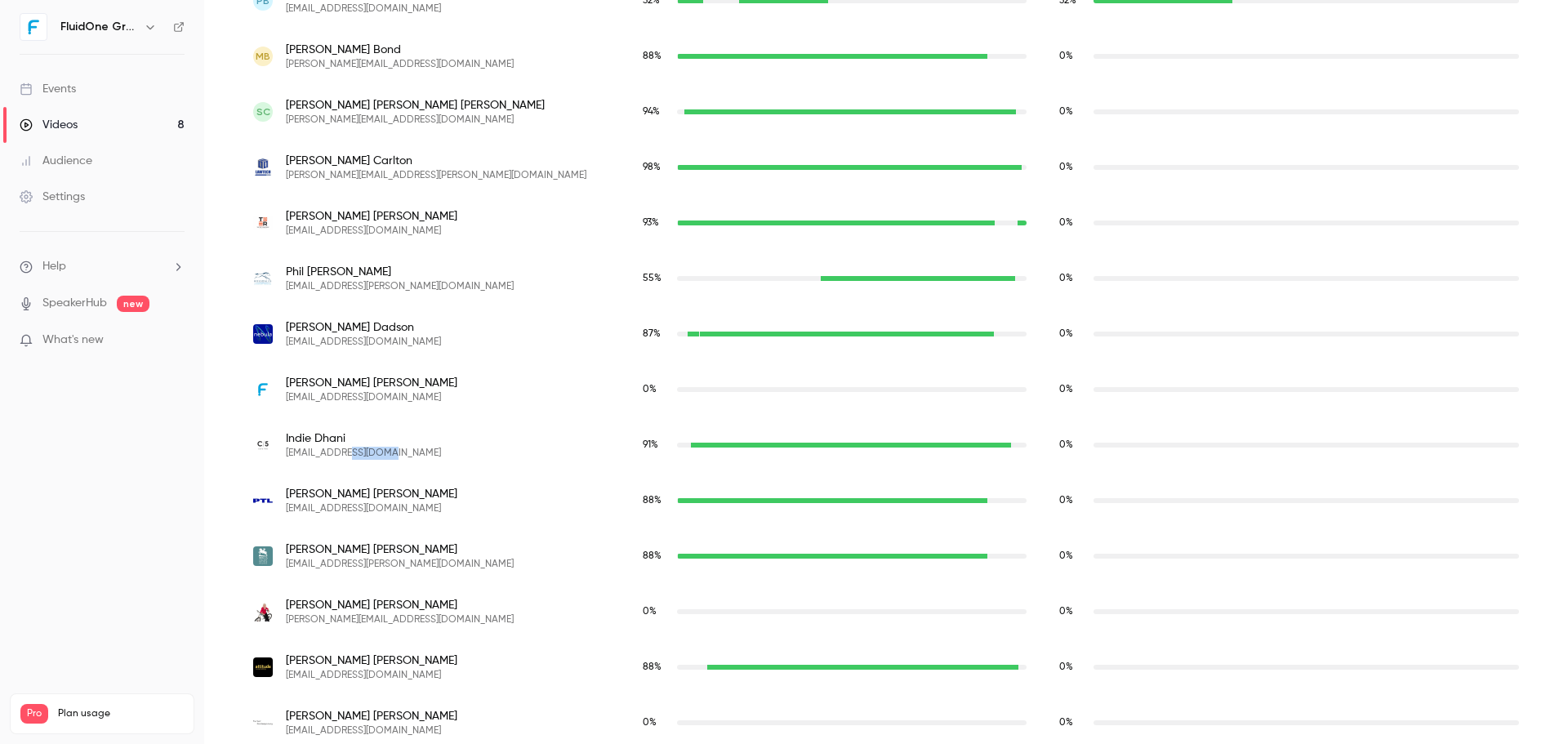
click at [342, 457] on span "[EMAIL_ADDRESS][DOMAIN_NAME]" at bounding box center [364, 453] width 155 height 13
click at [309, 491] on span "[PERSON_NAME]" at bounding box center [372, 494] width 171 height 16
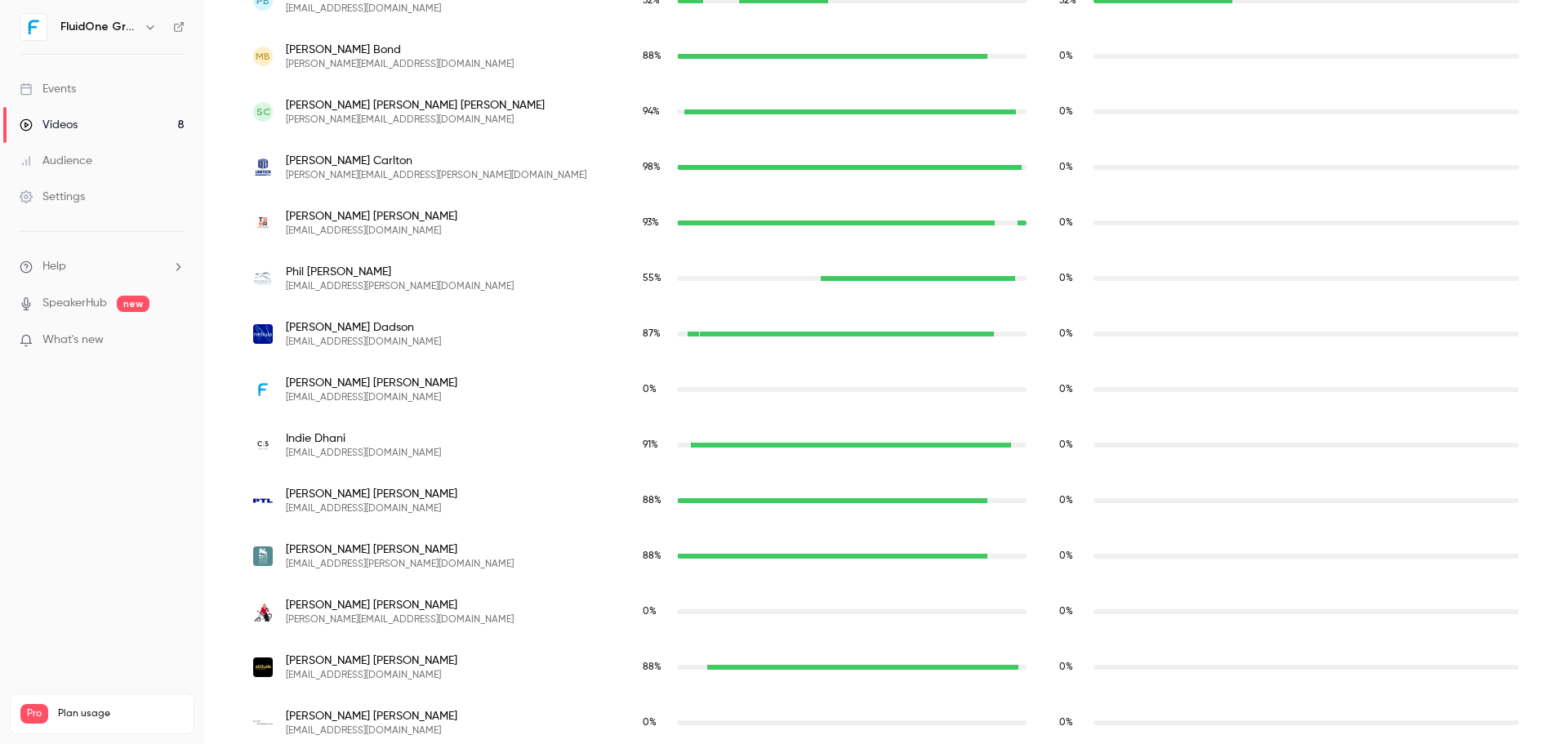
click at [378, 510] on span "[EMAIL_ADDRESS][DOMAIN_NAME]" at bounding box center [372, 509] width 171 height 13
click at [320, 552] on span "[PERSON_NAME]" at bounding box center [400, 550] width 228 height 16
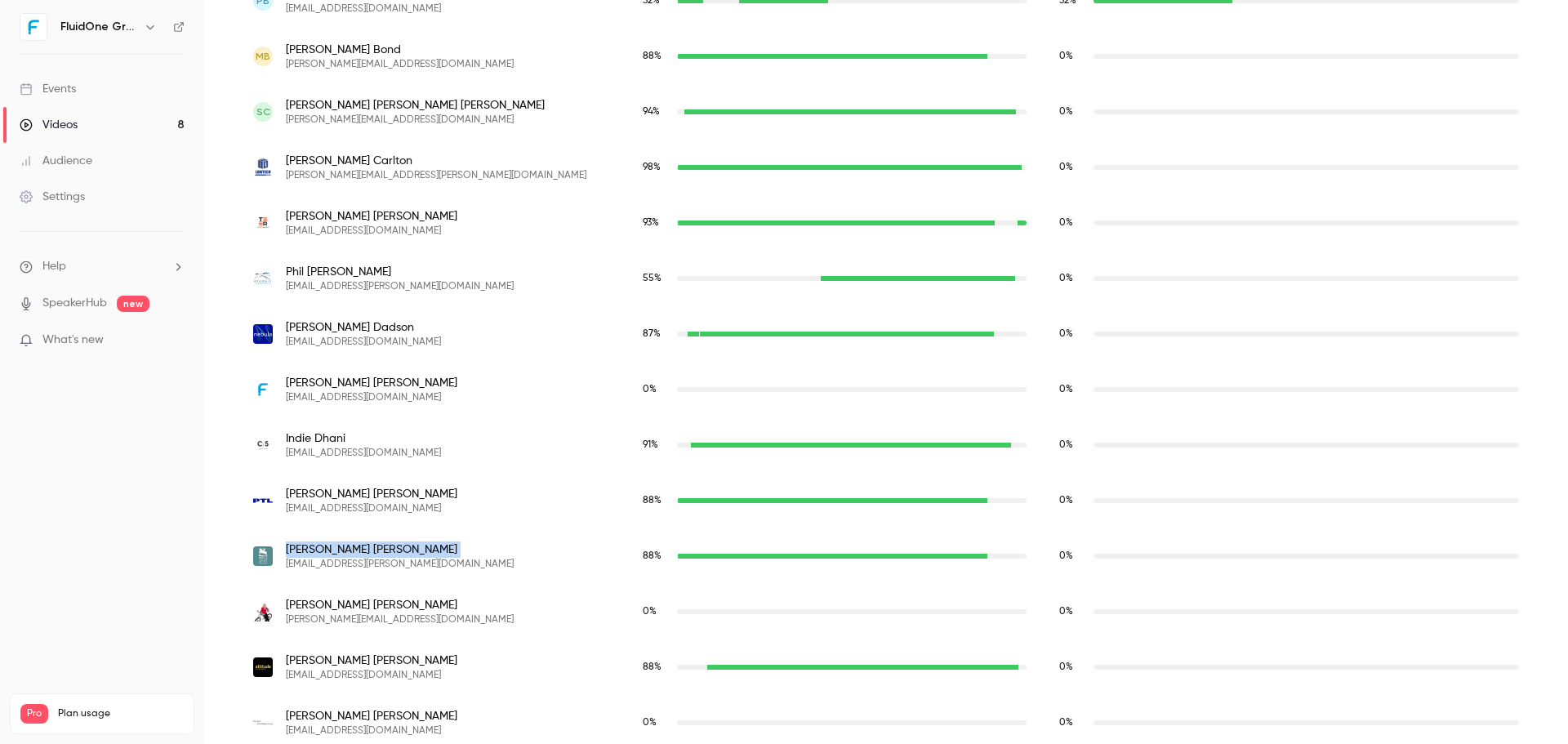
click at [320, 552] on span "[PERSON_NAME]" at bounding box center [400, 550] width 228 height 16
drag, startPoint x: 375, startPoint y: 573, endPoint x: 384, endPoint y: 569, distance: 9.8
click at [375, 573] on div "[PERSON_NAME] [PERSON_NAME][EMAIL_ADDRESS][PERSON_NAME][DOMAIN_NAME]" at bounding box center [431, 556] width 390 height 56
click at [384, 569] on span "[EMAIL_ADDRESS][PERSON_NAME][DOMAIN_NAME]" at bounding box center [400, 564] width 228 height 13
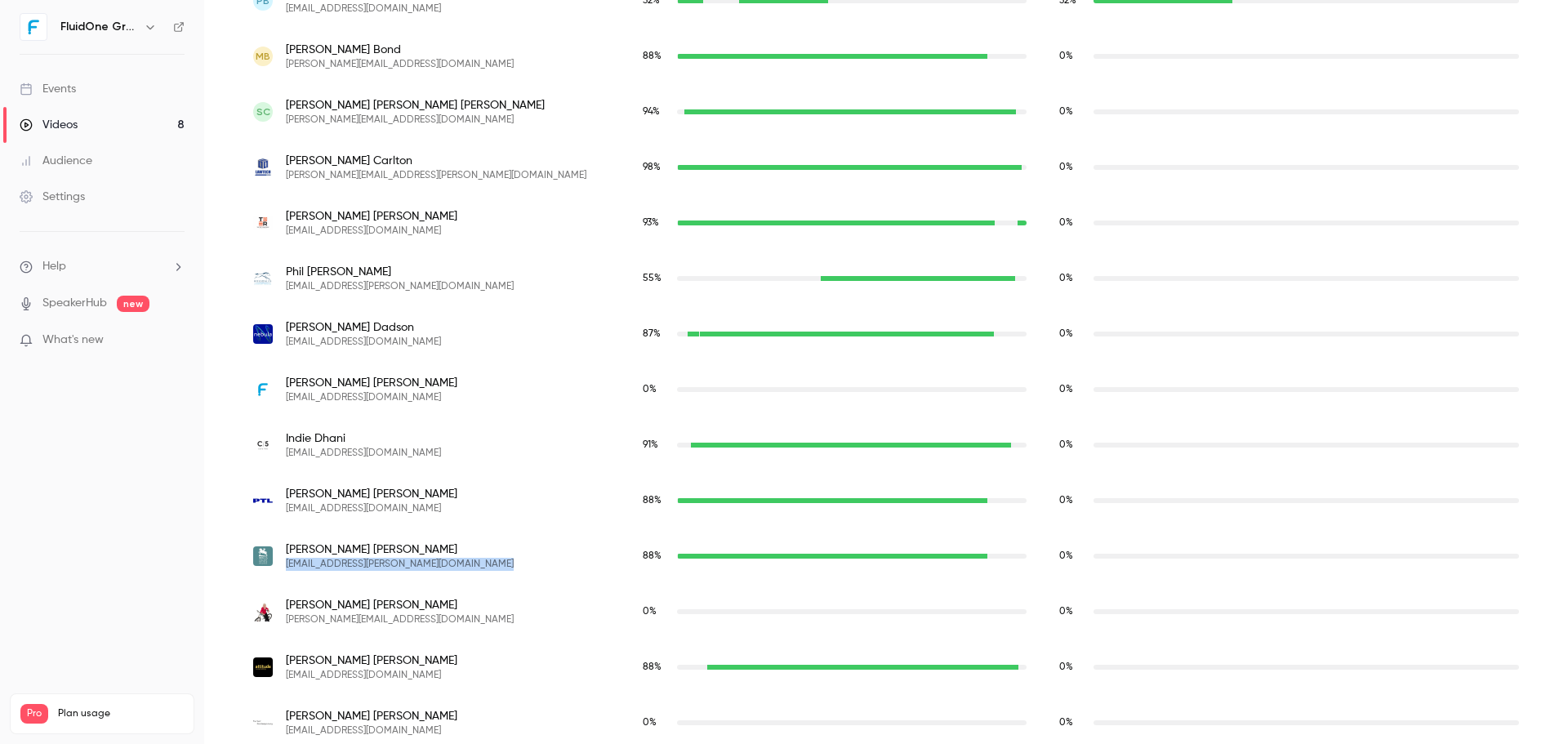
click at [384, 569] on span "[EMAIL_ADDRESS][PERSON_NAME][DOMAIN_NAME]" at bounding box center [400, 564] width 228 height 13
click at [286, 666] on span "[PERSON_NAME]" at bounding box center [372, 661] width 171 height 16
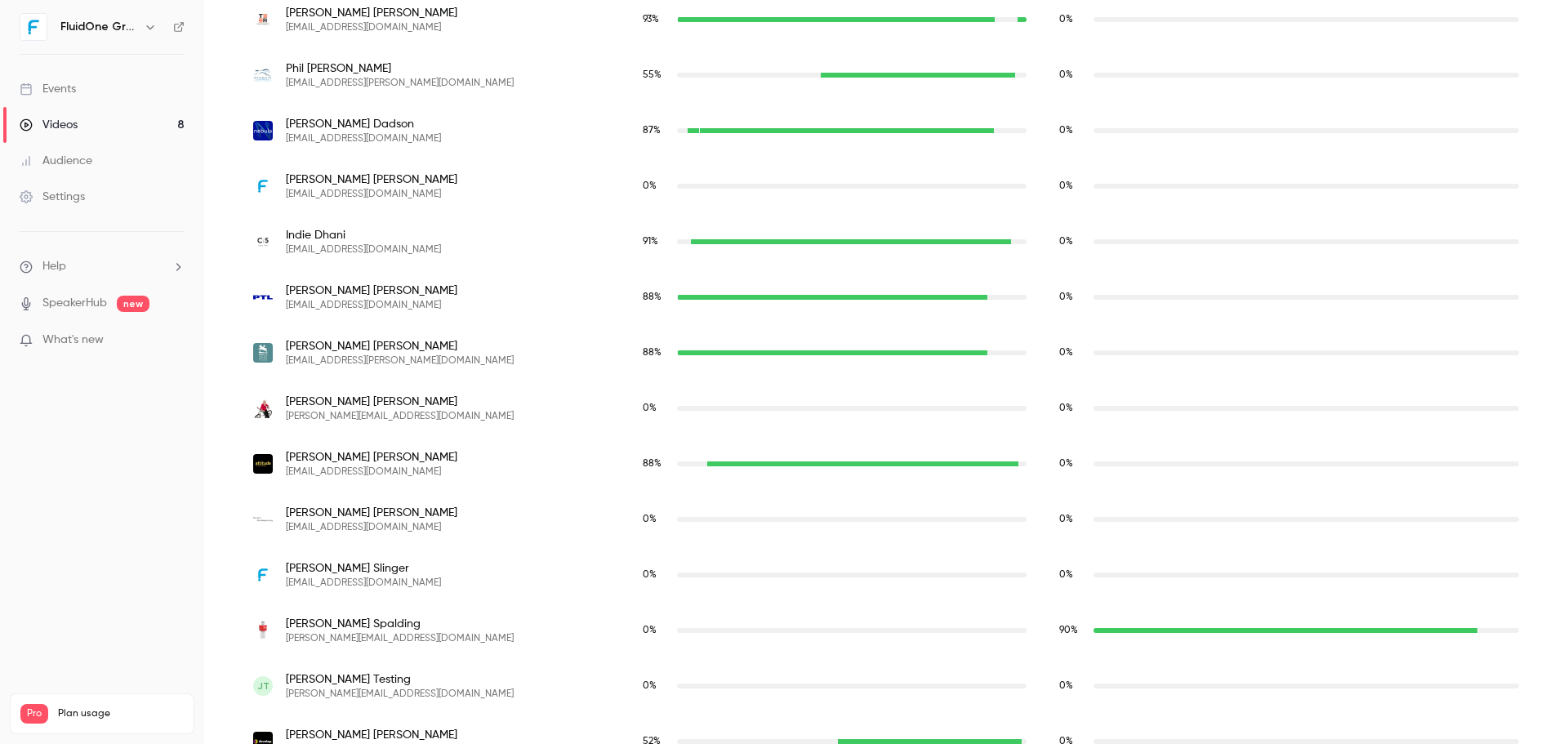
scroll to position [946, 0]
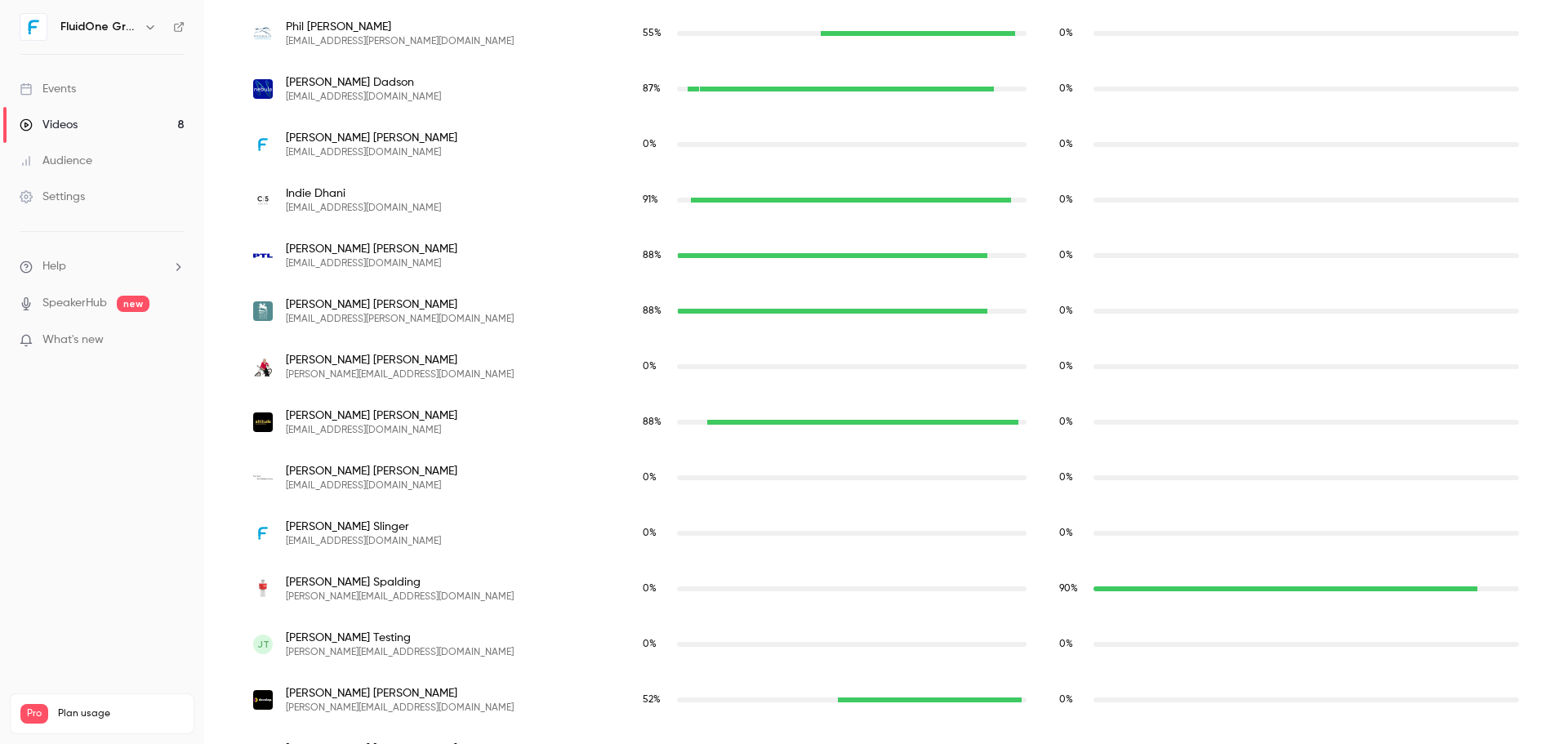
click at [322, 407] on span "[PERSON_NAME]" at bounding box center [372, 415] width 171 height 16
click at [322, 411] on span "[PERSON_NAME]" at bounding box center [372, 415] width 171 height 16
click at [330, 433] on span "[EMAIL_ADDRESS][DOMAIN_NAME]" at bounding box center [372, 430] width 171 height 13
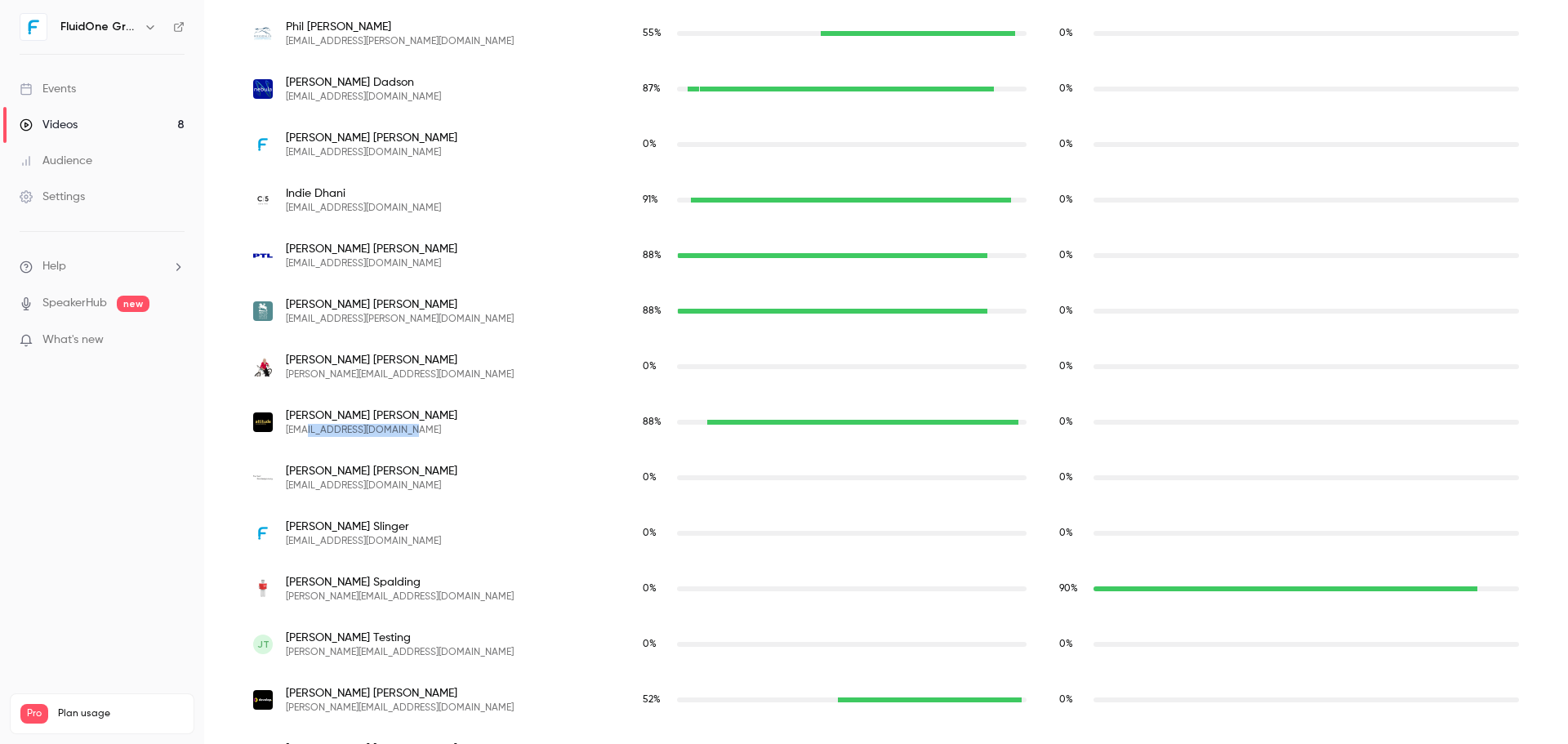
click at [330, 433] on span "[EMAIL_ADDRESS][DOMAIN_NAME]" at bounding box center [372, 430] width 171 height 13
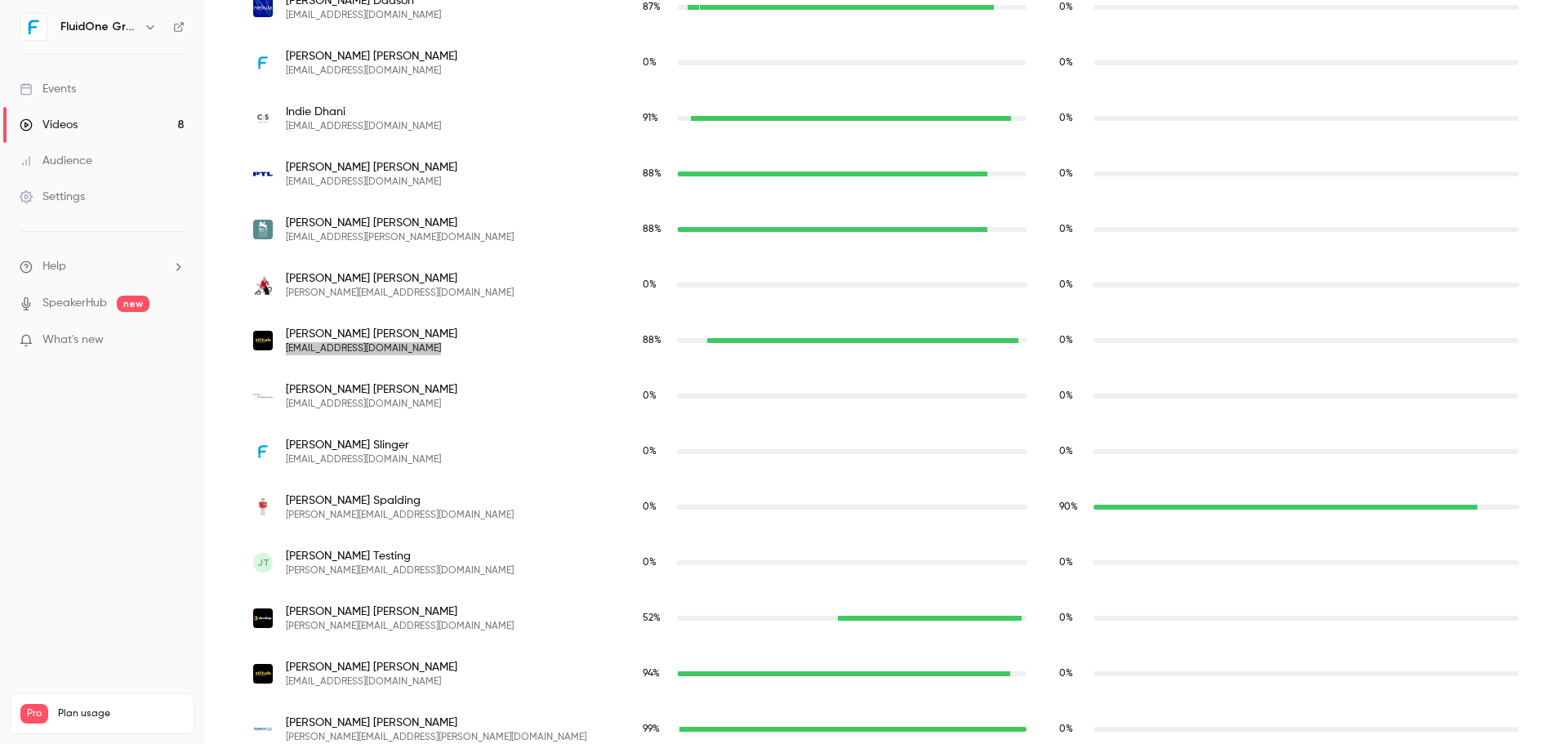
scroll to position [1110, 0]
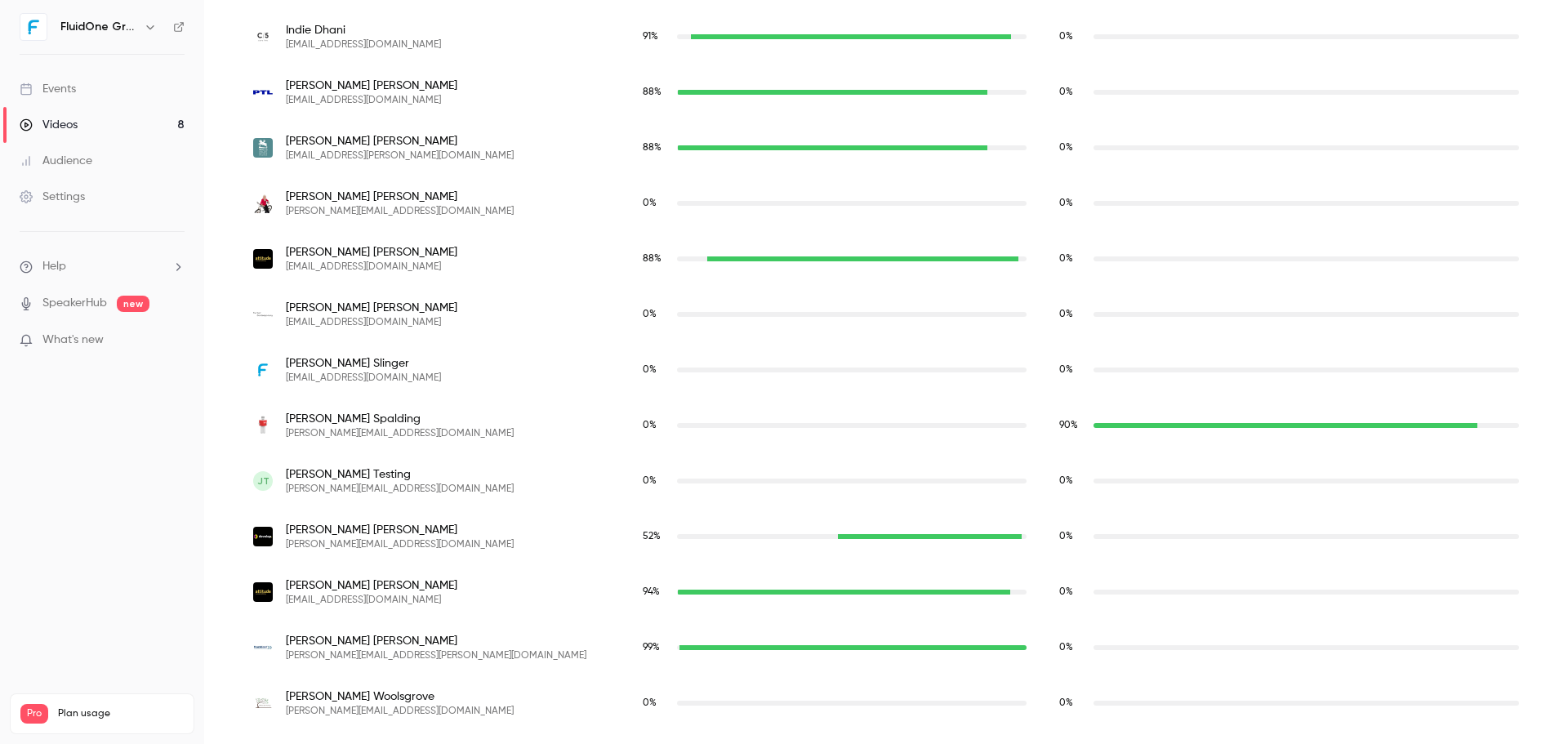
click at [306, 423] on span "[PERSON_NAME]" at bounding box center [400, 419] width 228 height 16
click at [316, 435] on span "[PERSON_NAME][EMAIL_ADDRESS][DOMAIN_NAME]" at bounding box center [400, 434] width 228 height 13
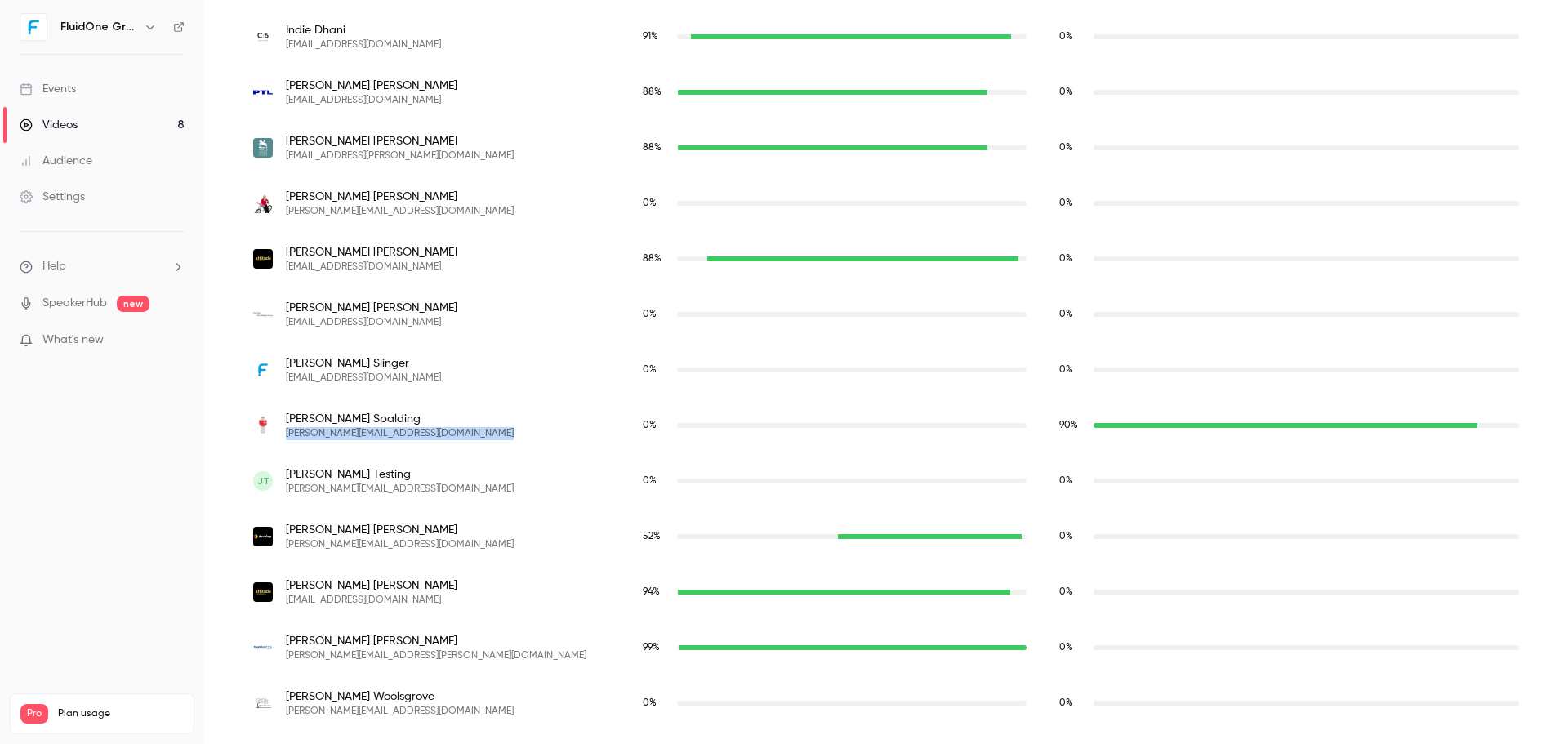
click at [316, 435] on span "[PERSON_NAME][EMAIL_ADDRESS][DOMAIN_NAME]" at bounding box center [400, 434] width 228 height 13
click at [321, 528] on span "[PERSON_NAME]" at bounding box center [400, 530] width 228 height 16
click at [364, 543] on span "[PERSON_NAME][EMAIL_ADDRESS][DOMAIN_NAME]" at bounding box center [400, 544] width 228 height 13
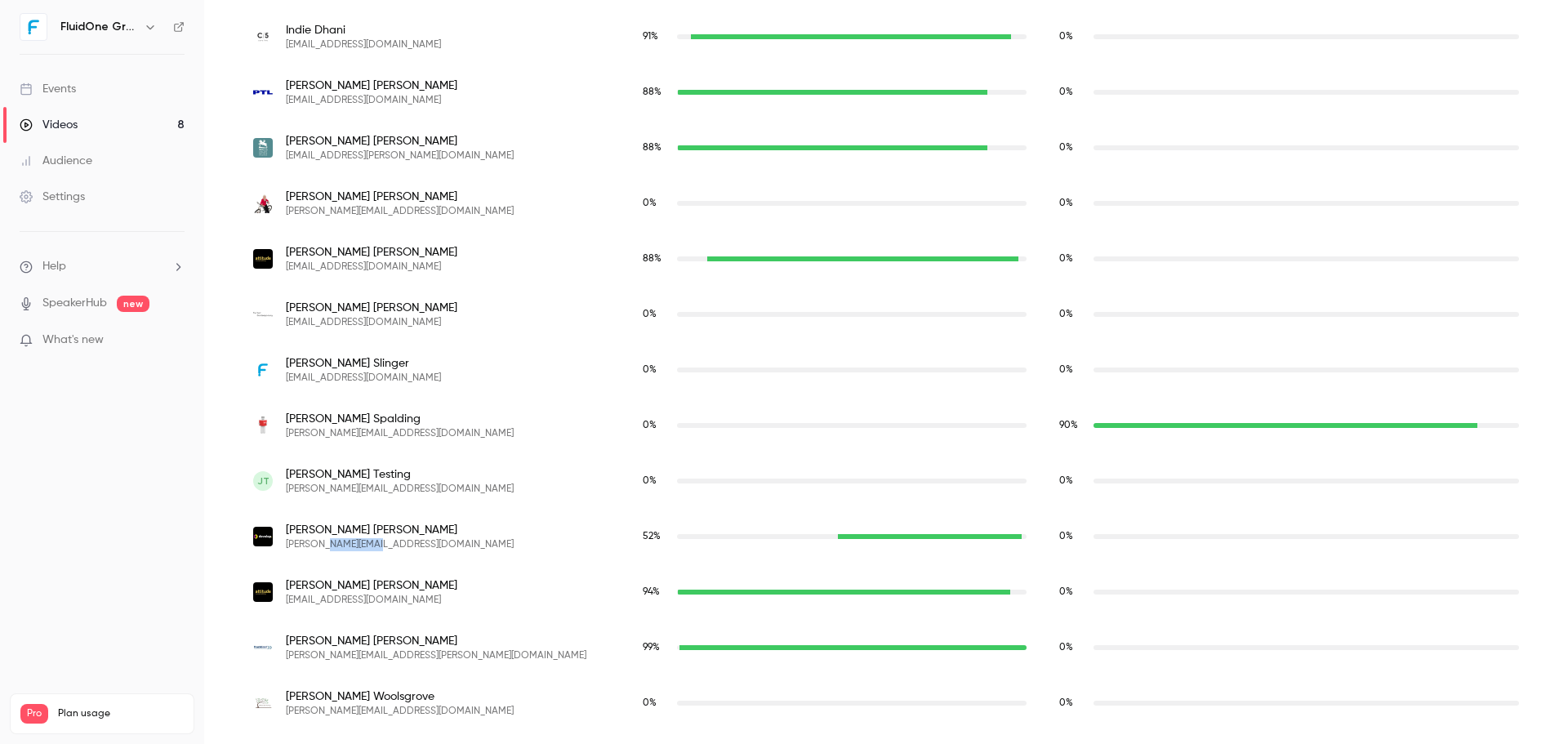
click at [364, 543] on span "[PERSON_NAME][EMAIL_ADDRESS][DOMAIN_NAME]" at bounding box center [400, 544] width 228 height 13
click at [337, 588] on span "[PERSON_NAME]" at bounding box center [372, 586] width 171 height 16
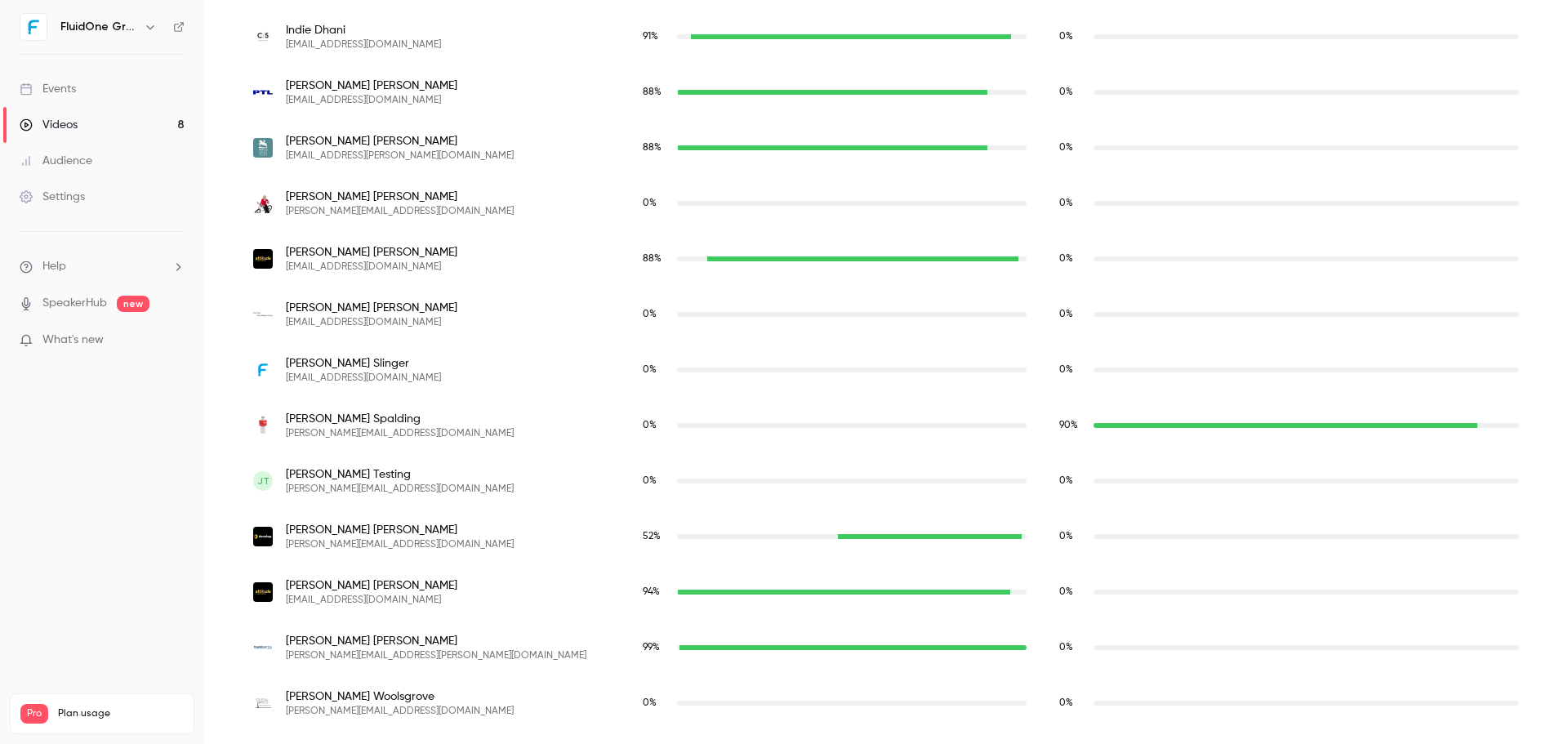
click at [375, 603] on span "[EMAIL_ADDRESS][DOMAIN_NAME]" at bounding box center [372, 600] width 171 height 13
click at [345, 639] on span "[PERSON_NAME]" at bounding box center [436, 642] width 300 height 16
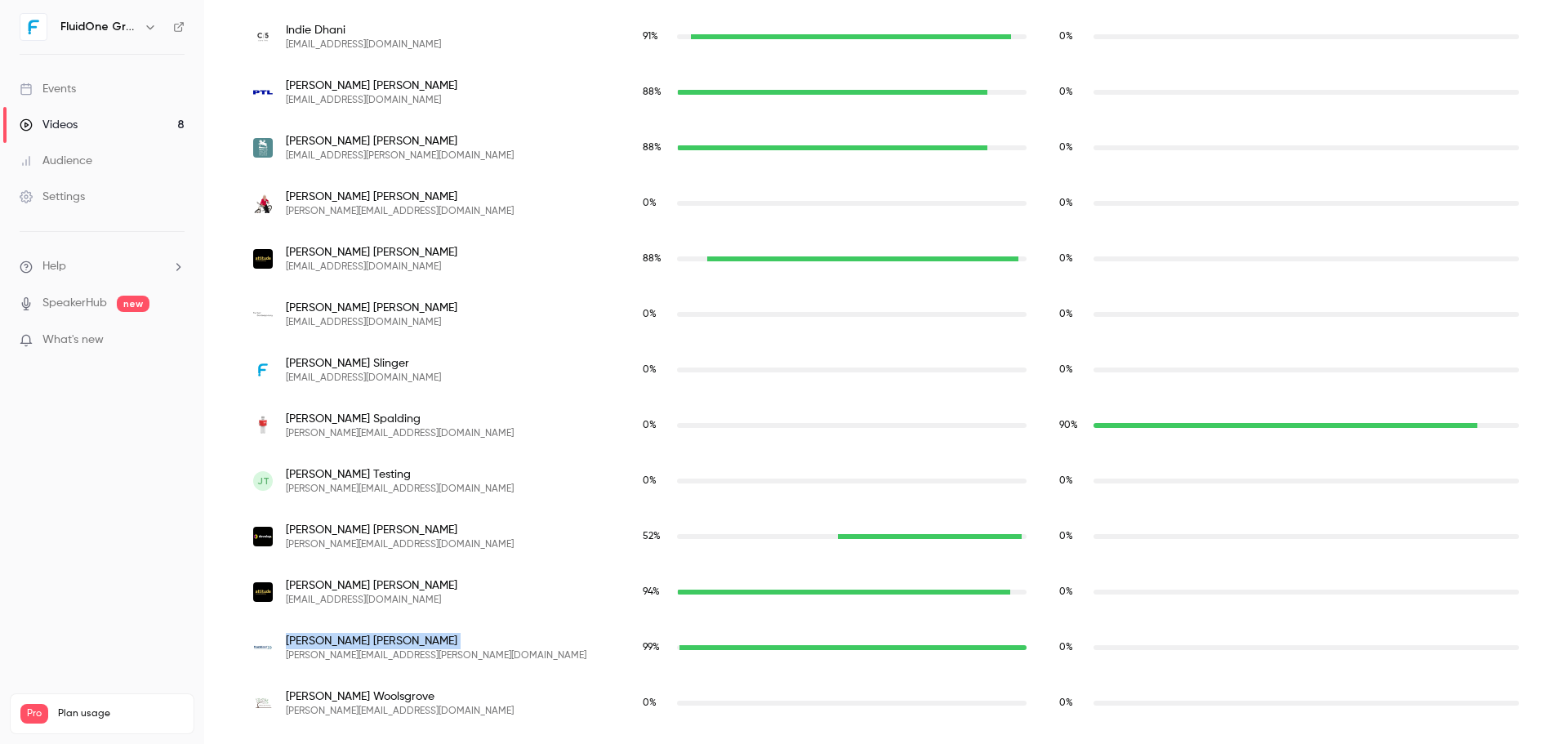
click at [345, 639] on span "[PERSON_NAME]" at bounding box center [436, 642] width 300 height 16
click at [360, 657] on span "[PERSON_NAME][EMAIL_ADDRESS][PERSON_NAME][DOMAIN_NAME]" at bounding box center [436, 656] width 300 height 13
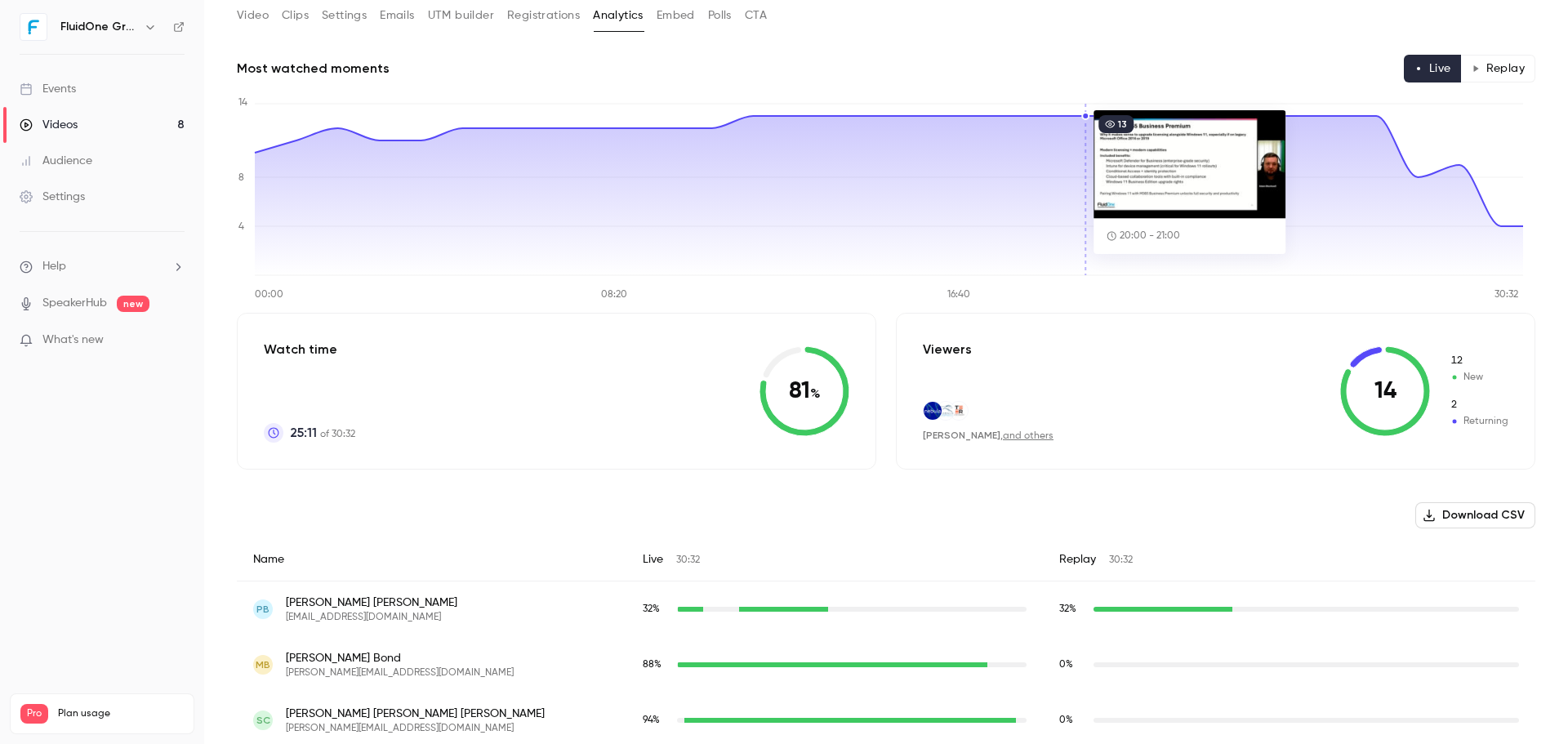
scroll to position [48, 0]
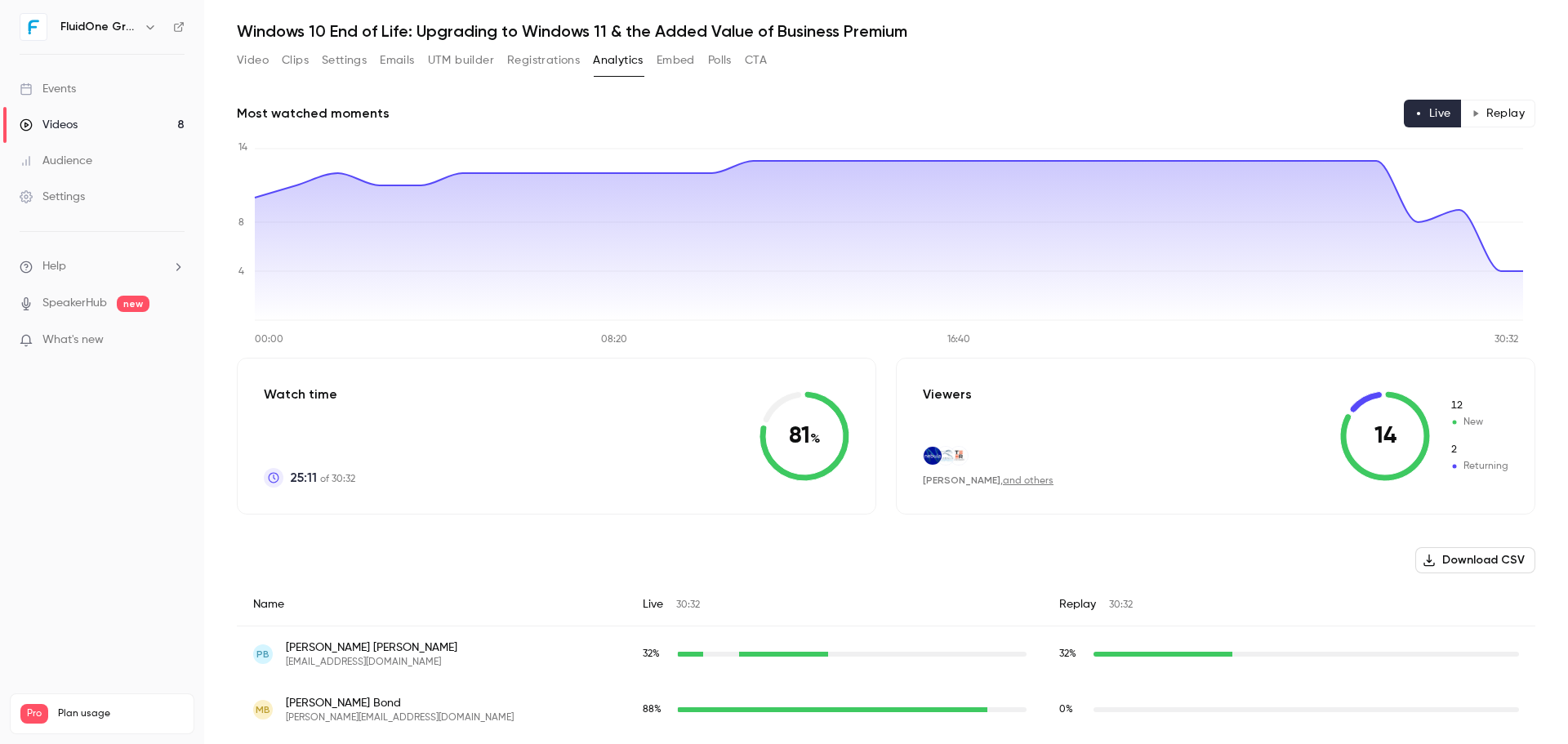
click at [1090, 28] on h1 "Windows 10 End of Life: Upgrading to Windows 11 & the Added Value of Business P…" at bounding box center [886, 31] width 1299 height 19
